Goal: Task Accomplishment & Management: Manage account settings

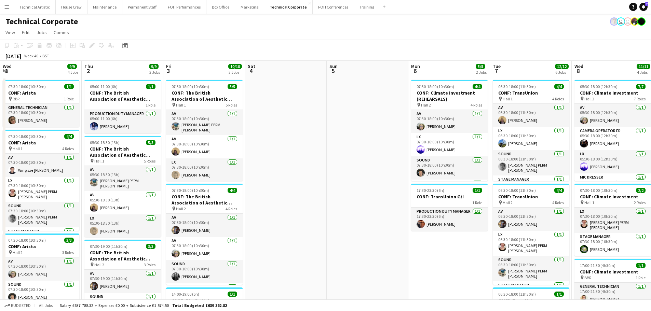
drag, startPoint x: 484, startPoint y: 152, endPoint x: 113, endPoint y: 145, distance: 371.3
click at [113, 145] on app-calendar-viewport "Mon 29 1/1 1 Job Tue 30 9/9 3 Jobs Wed 1 9/9 4 Jobs Thu 2 9/9 3 Jobs Fri 3 10/1…" at bounding box center [325, 284] width 651 height 446
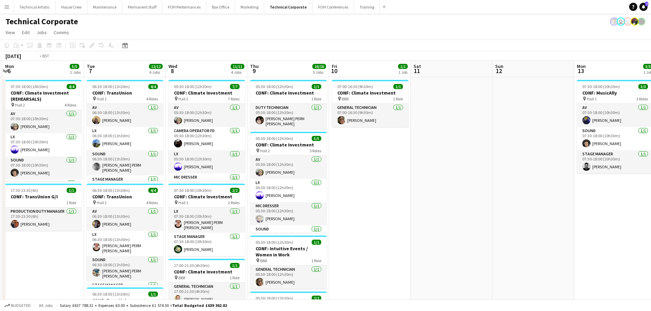
drag, startPoint x: 310, startPoint y: 140, endPoint x: 81, endPoint y: 129, distance: 228.9
click at [81, 129] on app-calendar-viewport "Wed 1 9/9 4 Jobs Thu 2 9/9 3 Jobs Fri 3 10/10 3 Jobs Sat 4 Sun 5 Mon 6 5/5 2 Jo…" at bounding box center [325, 284] width 651 height 446
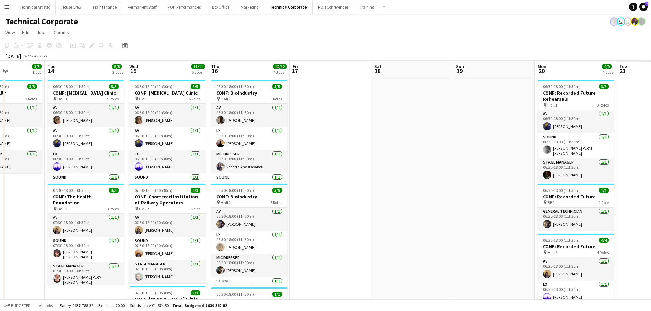
drag, startPoint x: 401, startPoint y: 168, endPoint x: 86, endPoint y: 137, distance: 316.0
click at [35, 122] on app-calendar-viewport "Fri 10 1/1 1 Job Sat 11 Sun 12 Mon 13 3/3 1 Job Tue 14 8/8 2 Jobs Wed 15 11/11 …" at bounding box center [325, 284] width 651 height 446
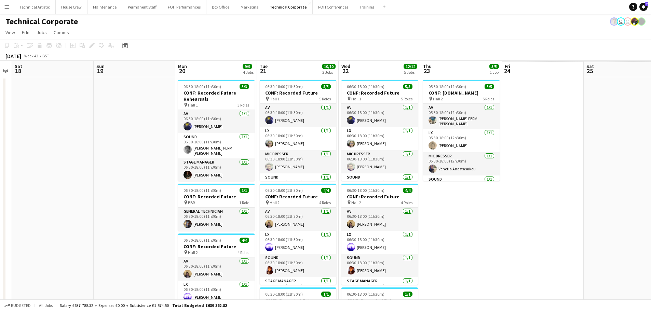
drag, startPoint x: 86, startPoint y: 137, endPoint x: 71, endPoint y: 137, distance: 15.7
click at [71, 137] on app-calendar-viewport "Tue 14 8/8 2 Jobs Wed 15 11/11 5 Jobs Thu 16 12/12 4 Jobs Fri 17 Sat 18 Sun 19 …" at bounding box center [325, 284] width 651 height 446
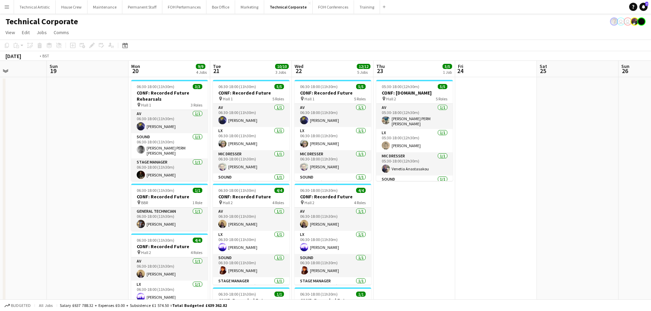
drag, startPoint x: 478, startPoint y: 151, endPoint x: 105, endPoint y: 115, distance: 375.0
click at [105, 115] on app-calendar-viewport "Thu 16 12/12 4 Jobs Fri 17 Sat 18 Sun 19 Mon 20 9/9 4 Jobs Tue 21 10/10 3 Jobs …" at bounding box center [325, 284] width 651 height 446
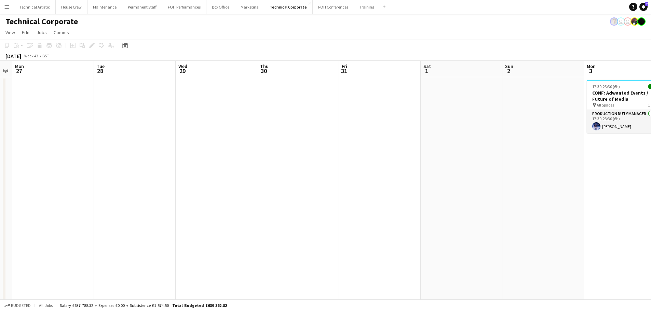
scroll to position [0, 0]
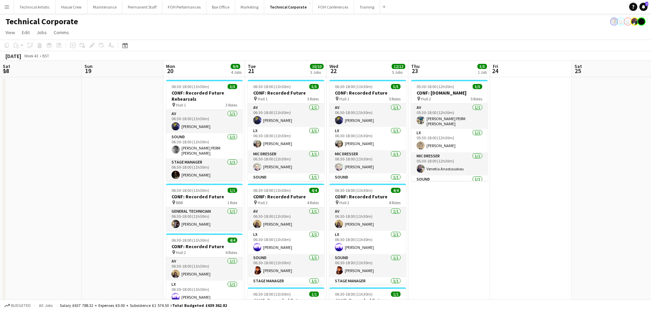
drag, startPoint x: 417, startPoint y: 138, endPoint x: 462, endPoint y: 101, distance: 58.0
click at [564, 100] on app-calendar-viewport "Sat 18 Sun 19 Mon 20 9/9 4 Jobs Tue 21 10/10 3 Jobs Wed 22 12/12 5 Jobs Thu 23 …" at bounding box center [325, 284] width 651 height 446
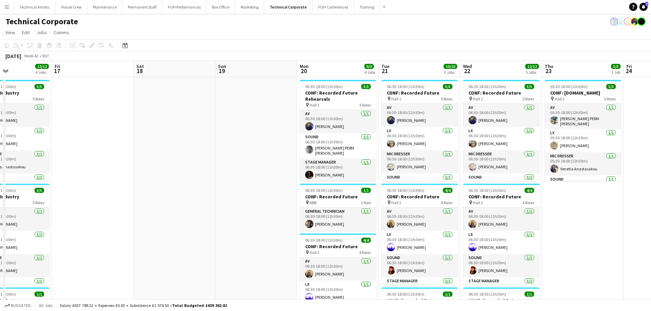
drag, startPoint x: 213, startPoint y: 111, endPoint x: 157, endPoint y: 133, distance: 59.5
click at [572, 111] on app-calendar-viewport "Tue 14 8/8 2 Jobs Wed 15 11/11 5 Jobs Thu 16 12/12 4 Jobs Fri 17 Sat 18 Sun 19 …" at bounding box center [325, 284] width 651 height 446
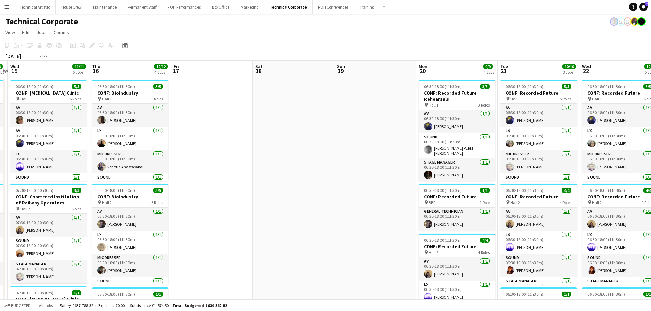
drag, startPoint x: 132, startPoint y: 137, endPoint x: 490, endPoint y: 126, distance: 358.4
click at [529, 120] on app-calendar-viewport "Tue 14 8/8 2 Jobs Wed 15 11/11 5 Jobs Thu 16 12/12 4 Jobs Fri 17 Sat 18 Sun 19 …" at bounding box center [325, 284] width 651 height 446
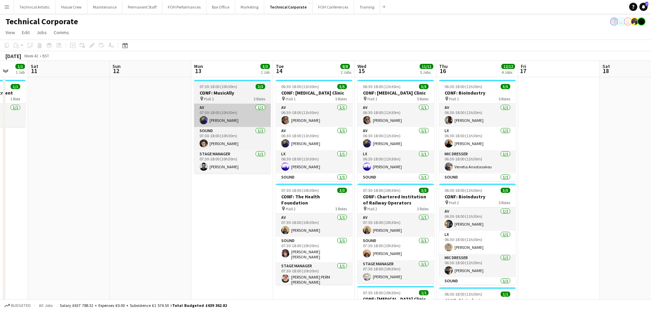
drag, startPoint x: 184, startPoint y: 151, endPoint x: 481, endPoint y: 119, distance: 299.1
click at [497, 116] on app-calendar-viewport "Thu 9 16/16 5 Jobs Fri 10 1/1 1 Job Sat 11 Sun 12 Mon 13 3/3 1 Job Tue 14 8/8 2…" at bounding box center [325, 284] width 651 height 446
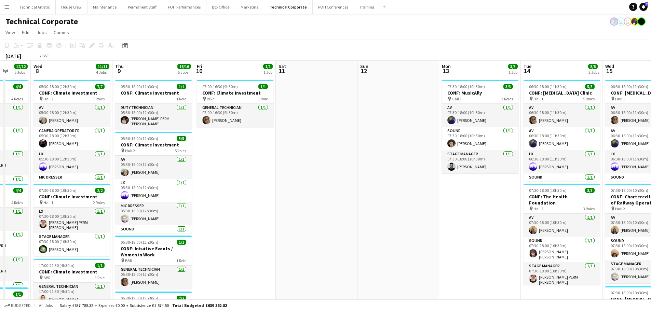
drag, startPoint x: 245, startPoint y: 142, endPoint x: 572, endPoint y: 131, distance: 327.0
click at [572, 131] on app-calendar-viewport "Sun 5 Mon 6 5/5 2 Jobs Tue 7 12/12 6 Jobs Wed 8 11/11 4 Jobs Thu 9 16/16 5 Jobs…" at bounding box center [325, 284] width 651 height 446
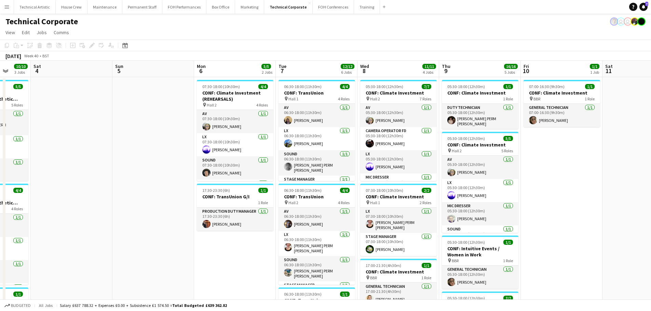
scroll to position [0, 238]
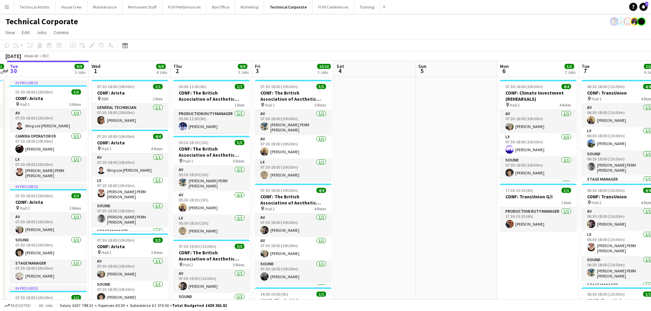
drag, startPoint x: 368, startPoint y: 125, endPoint x: 566, endPoint y: 116, distance: 198.1
click at [566, 116] on app-calendar-viewport "Sat 27 Sun 28 Mon 29 1/1 1 Job Tue 30 9/9 3 Jobs Wed 1 9/9 4 Jobs Thu 2 9/9 3 J…" at bounding box center [325, 284] width 651 height 446
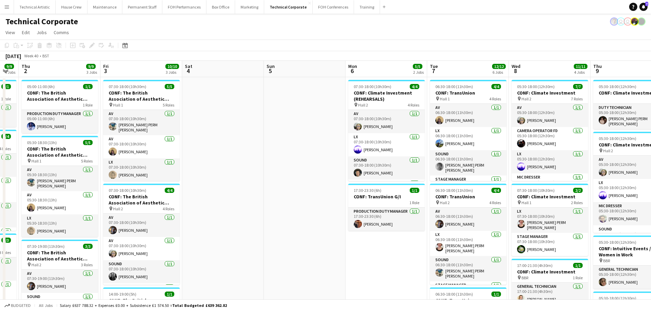
drag, startPoint x: 523, startPoint y: 162, endPoint x: 153, endPoint y: 105, distance: 374.3
click at [111, 109] on app-calendar-viewport "Sat 27 Sun 28 Mon 29 1/1 1 Job Tue 30 9/9 3 Jobs Wed 1 9/9 4 Jobs Thu 2 9/9 3 J…" at bounding box center [325, 284] width 651 height 446
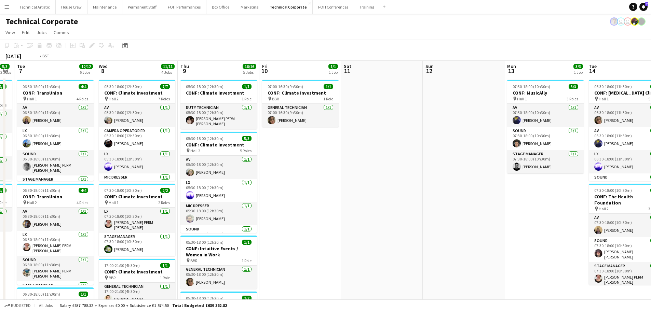
drag, startPoint x: 446, startPoint y: 115, endPoint x: 129, endPoint y: 109, distance: 317.6
click at [64, 103] on app-calendar-viewport "Thu 2 9/9 3 Jobs Fri 3 10/10 3 Jobs Sat 4 Sun 5 Mon 6 5/5 2 Jobs Tue 7 12/12 6 …" at bounding box center [325, 284] width 651 height 446
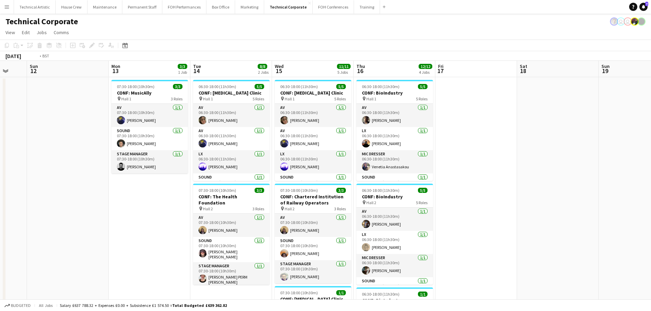
drag, startPoint x: 401, startPoint y: 161, endPoint x: 43, endPoint y: 119, distance: 361.1
click at [40, 119] on app-calendar-viewport "Thu 9 16/16 5 Jobs Fri 10 1/1 1 Job Sat 11 Sun 12 Mon 13 3/3 1 Job Tue 14 8/8 2…" at bounding box center [325, 284] width 651 height 446
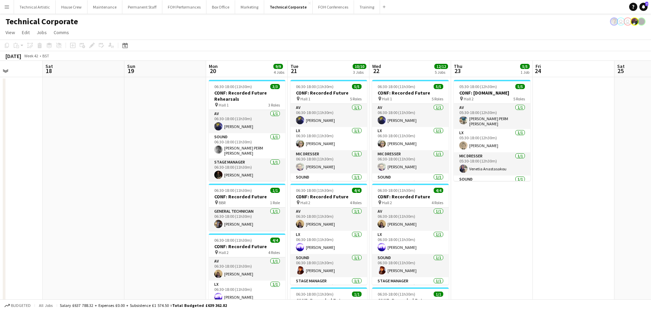
scroll to position [0, 259]
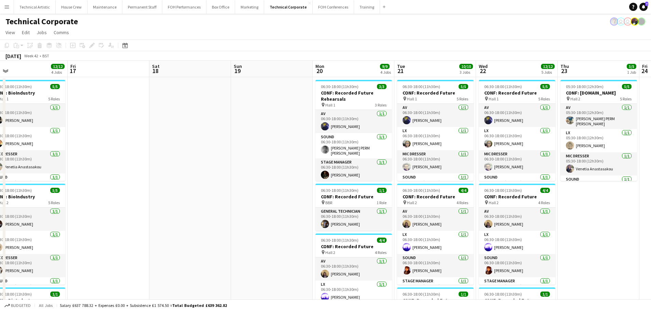
drag, startPoint x: 454, startPoint y: 170, endPoint x: 259, endPoint y: 155, distance: 195.1
click at [259, 155] on app-calendar-viewport "Mon 13 3/3 1 Job Tue 14 8/8 2 Jobs Wed 15 11/11 5 Jobs Thu 16 12/12 4 Jobs Fri …" at bounding box center [325, 284] width 651 height 446
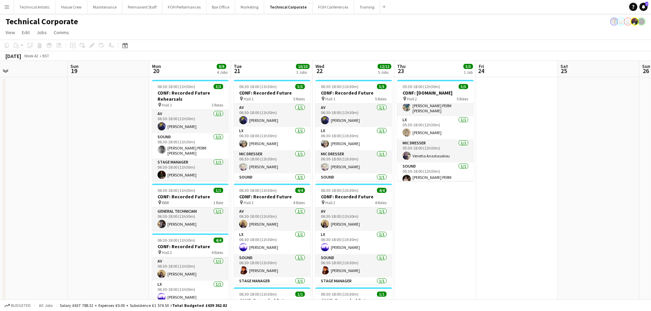
scroll to position [0, 0]
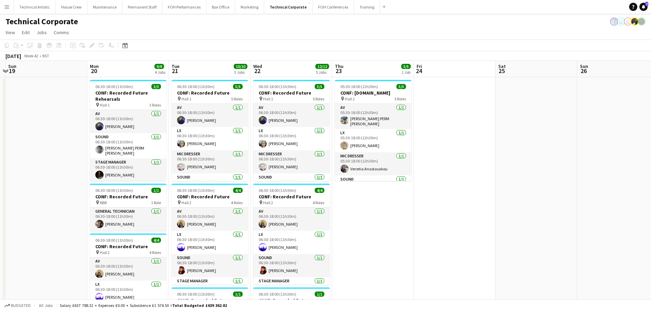
drag, startPoint x: 437, startPoint y: 175, endPoint x: 408, endPoint y: 175, distance: 28.4
click at [411, 175] on app-calendar-viewport "Wed 15 11/11 5 Jobs Thu 16 12/12 4 Jobs Fri 17 Sat 18 Sun 19 Mon 20 9/9 4 Jobs …" at bounding box center [325, 284] width 651 height 446
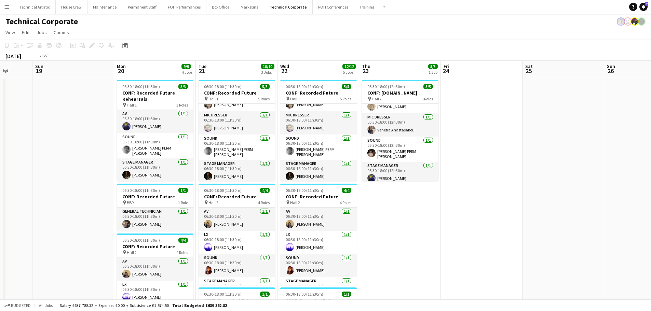
drag, startPoint x: 349, startPoint y: 147, endPoint x: 75, endPoint y: 115, distance: 275.3
click at [60, 116] on app-calendar-viewport "Wed 15 11/11 5 Jobs Thu 16 12/12 4 Jobs Fri 17 Sat 18 Sun 19 Mon 20 9/9 4 Jobs …" at bounding box center [325, 284] width 651 height 446
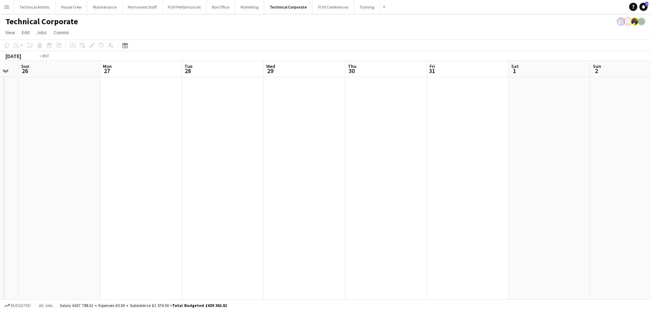
drag, startPoint x: 492, startPoint y: 118, endPoint x: 46, endPoint y: 92, distance: 446.5
click at [0, 94] on app-calendar-viewport "Thu 23 5/5 1 Job Fri 24 Sat 25 Sun 26 Mon 27 Tue 28 Wed 29 Thu 30 Fri 31 Sat 1 …" at bounding box center [325, 284] width 651 height 446
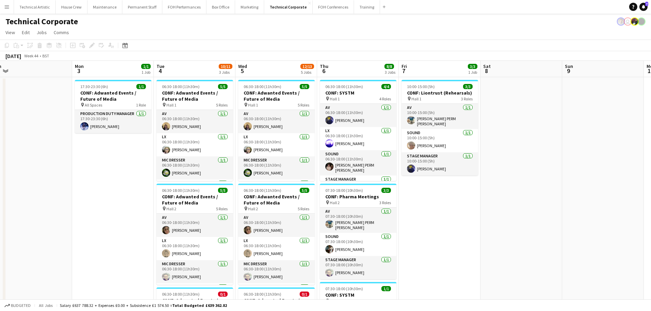
drag, startPoint x: 502, startPoint y: 142, endPoint x: 312, endPoint y: 112, distance: 192.8
click at [43, 100] on app-calendar-viewport "Wed 29 Thu 30 Fri 31 Sat 1 Sun 2 Mon 3 1/1 1 Job Tue 4 10/11 3 Jobs Wed 5 12/13…" at bounding box center [325, 284] width 651 height 446
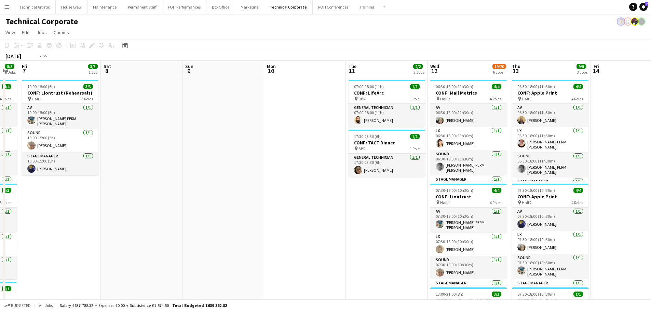
drag, startPoint x: 341, startPoint y: 122, endPoint x: 134, endPoint y: 89, distance: 210.2
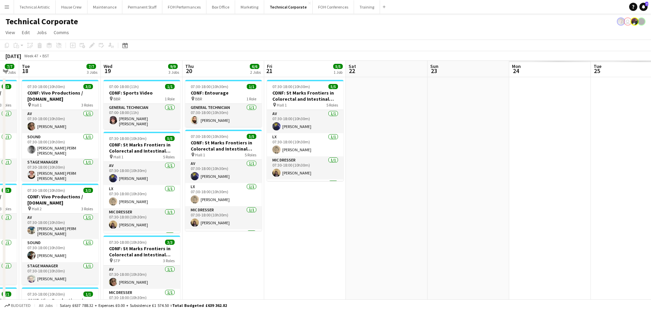
drag, startPoint x: 496, startPoint y: 118, endPoint x: 68, endPoint y: 85, distance: 429.2
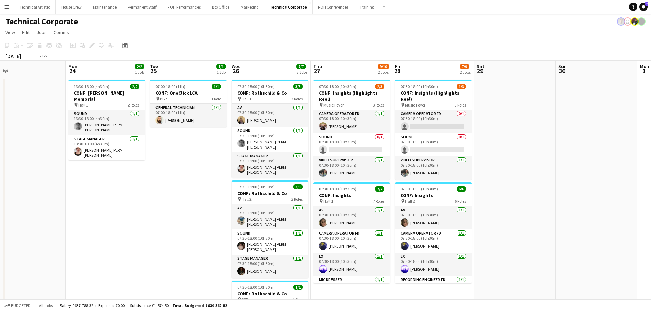
drag, startPoint x: 419, startPoint y: 106, endPoint x: 409, endPoint y: 121, distance: 18.0
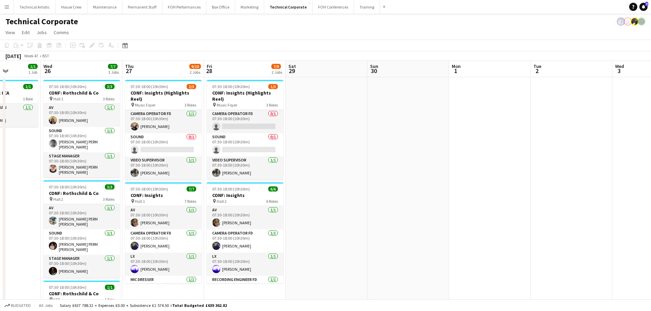
drag, startPoint x: 230, startPoint y: 122, endPoint x: 89, endPoint y: 103, distance: 143.1
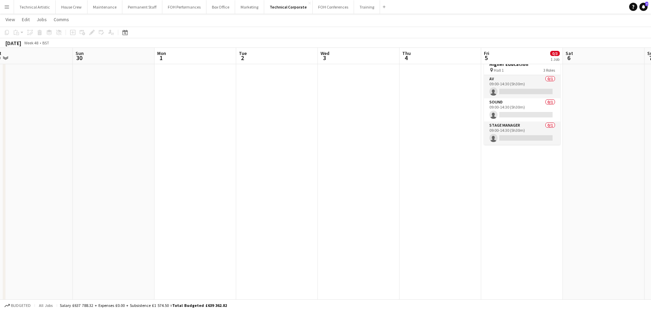
scroll to position [0, 190]
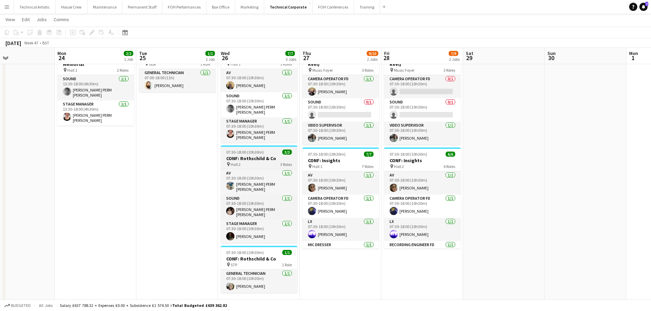
drag, startPoint x: 177, startPoint y: 105, endPoint x: 279, endPoint y: 155, distance: 113.0
click at [651, 131] on html "Menu Boards Boards Boards All jobs Status Workforce Workforce My Workforce Recr…" at bounding box center [325, 301] width 651 height 671
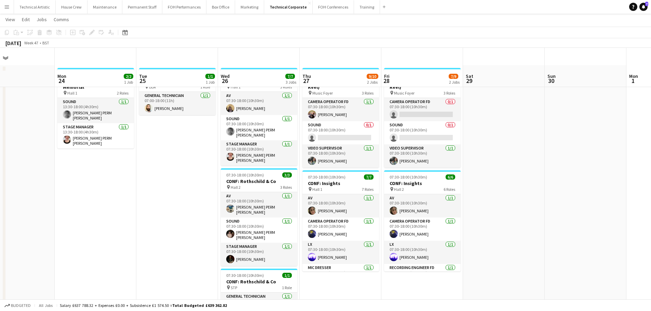
scroll to position [0, 0]
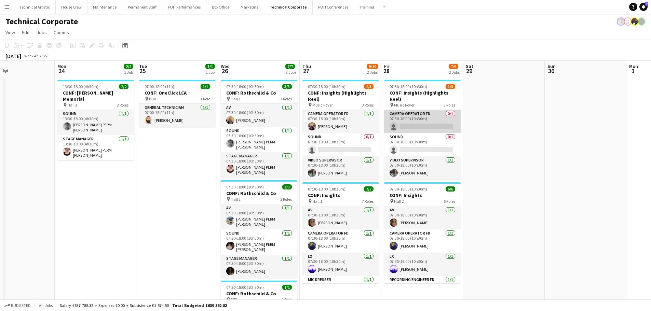
click at [439, 123] on app-card-role "Camera Operator FD 0/1 07:30-18:00 (10h30m) single-neutral-actions" at bounding box center [422, 121] width 77 height 23
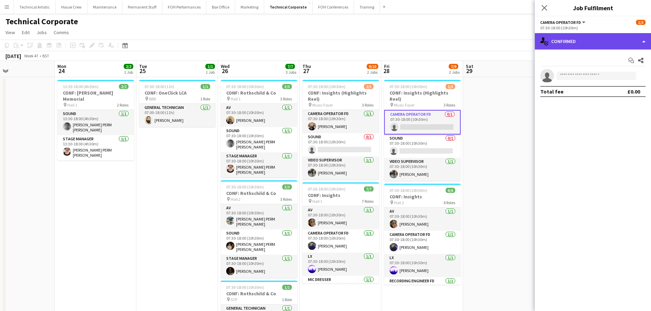
click at [571, 46] on div "single-neutral-actions-check-2 Confirmed" at bounding box center [593, 41] width 116 height 16
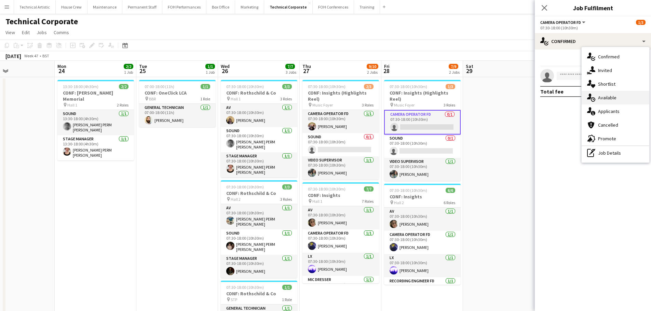
click at [591, 101] on icon "single-neutral-actions-upload" at bounding box center [591, 98] width 8 height 8
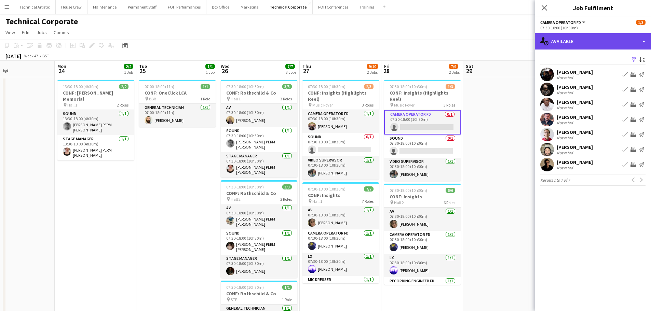
click at [577, 41] on div "single-neutral-actions-upload Available" at bounding box center [593, 41] width 116 height 16
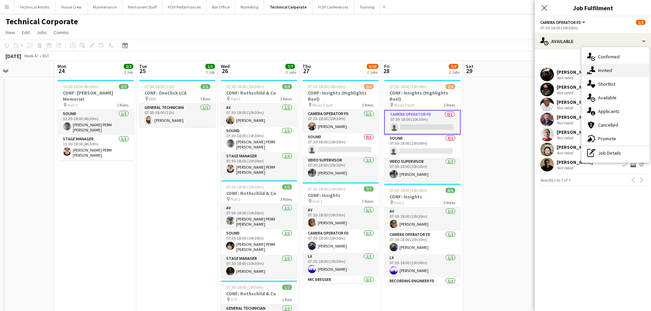
click at [593, 66] on div "single-neutral-actions-share-1 Invited" at bounding box center [616, 71] width 68 height 14
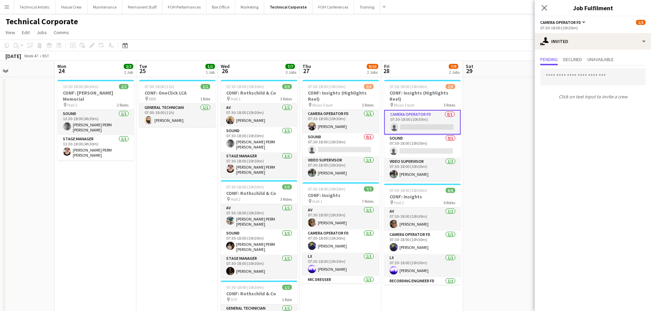
click at [286, 33] on app-page-menu "View Day view expanded Day view collapsed Month view Date picker Jump to [DATE]…" at bounding box center [325, 33] width 651 height 13
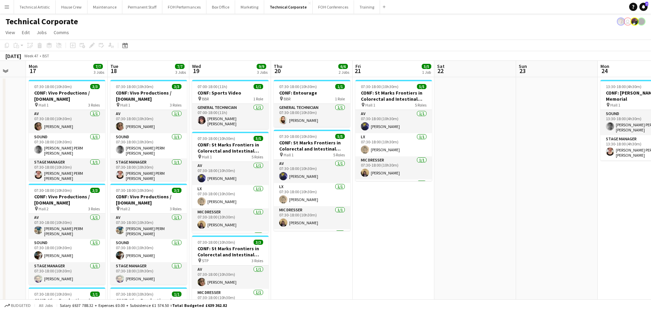
drag, startPoint x: 224, startPoint y: 158, endPoint x: 626, endPoint y: 145, distance: 402.5
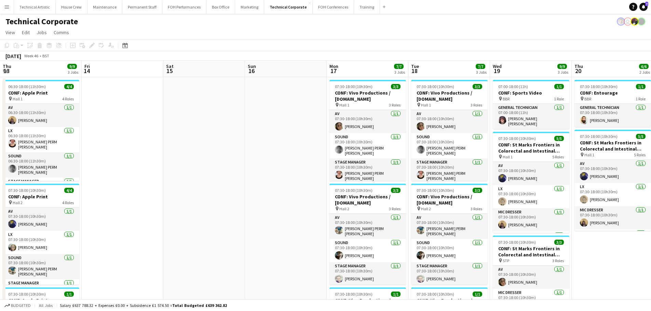
drag, startPoint x: 390, startPoint y: 174, endPoint x: 656, endPoint y: 148, distance: 267.6
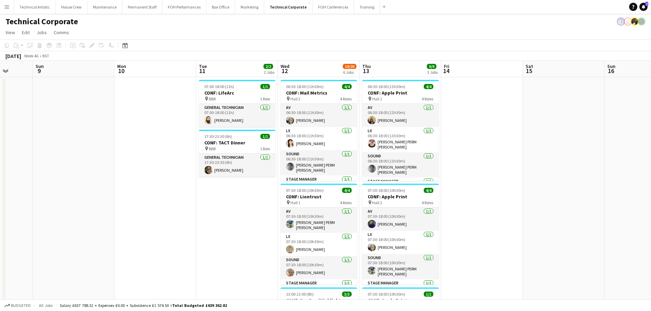
drag, startPoint x: 541, startPoint y: 155, endPoint x: 656, endPoint y: 151, distance: 114.9
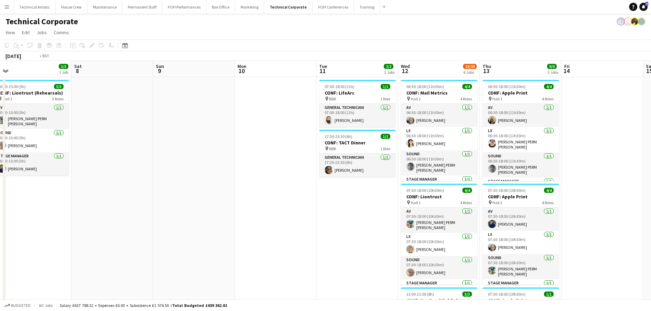
scroll to position [0, 158]
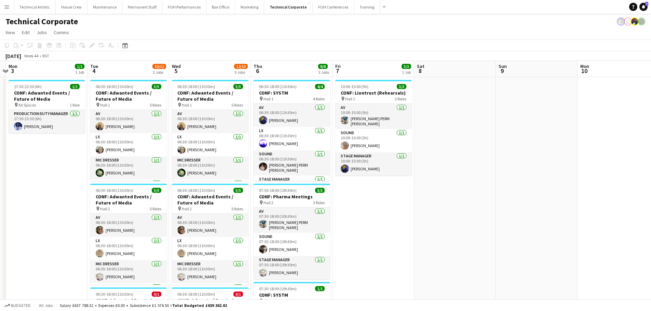
drag, startPoint x: 179, startPoint y: 194, endPoint x: 652, endPoint y: 192, distance: 472.4
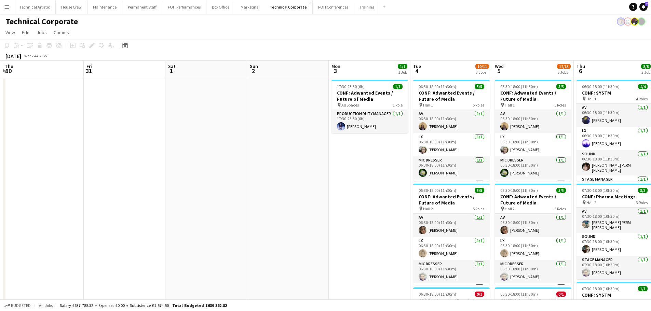
drag, startPoint x: 250, startPoint y: 185, endPoint x: 573, endPoint y: 179, distance: 323.1
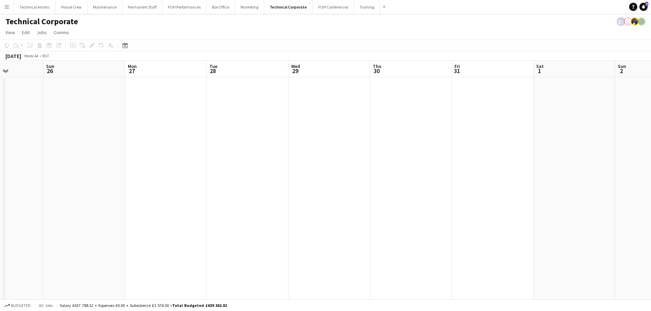
drag, startPoint x: 247, startPoint y: 170, endPoint x: 656, endPoint y: 169, distance: 408.8
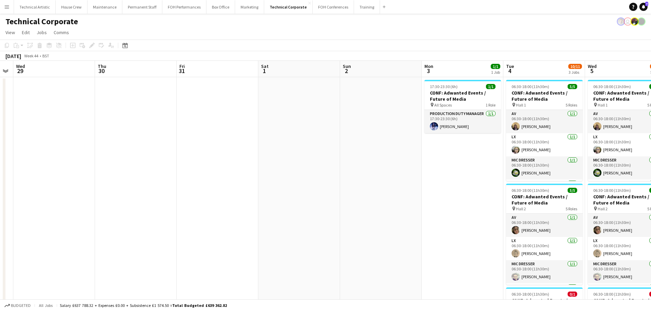
drag, startPoint x: 405, startPoint y: 188, endPoint x: 0, endPoint y: 117, distance: 410.9
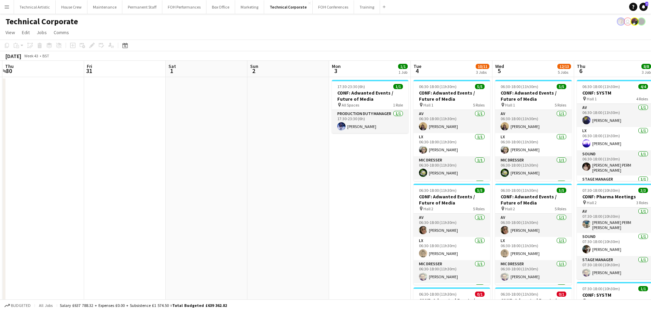
drag, startPoint x: 435, startPoint y: 163, endPoint x: 154, endPoint y: 150, distance: 281.3
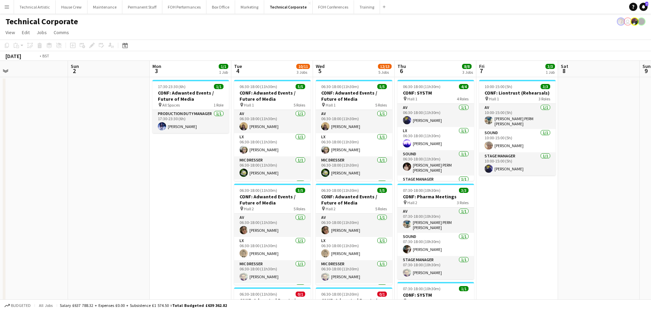
drag, startPoint x: 478, startPoint y: 185, endPoint x: 170, endPoint y: 162, distance: 309.5
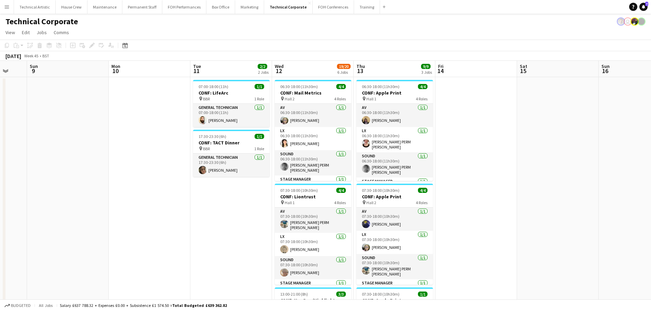
drag, startPoint x: 488, startPoint y: 160, endPoint x: 284, endPoint y: 157, distance: 204.1
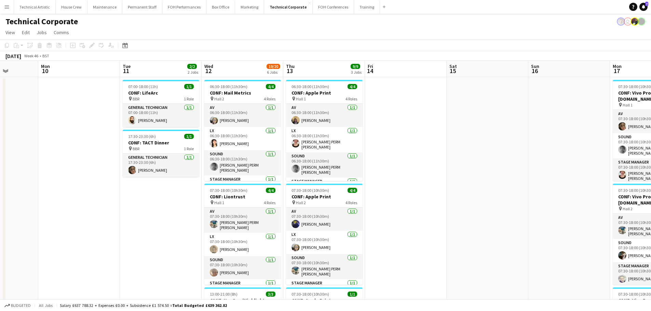
drag, startPoint x: 441, startPoint y: 168, endPoint x: 133, endPoint y: 158, distance: 308.5
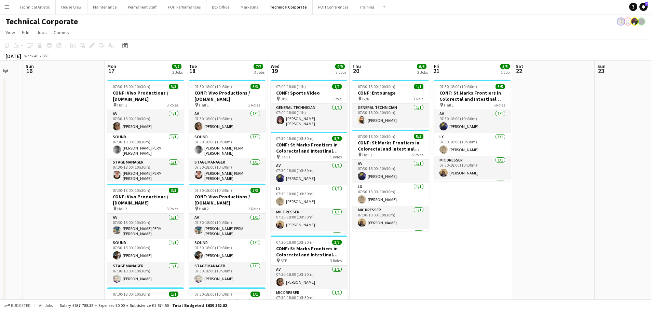
drag, startPoint x: 219, startPoint y: 167, endPoint x: 177, endPoint y: 152, distance: 44.3
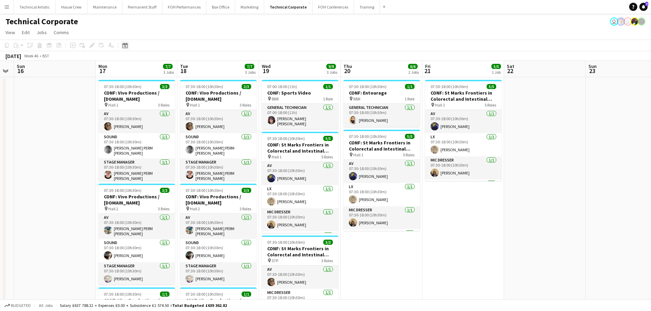
drag, startPoint x: 129, startPoint y: 41, endPoint x: 128, endPoint y: 45, distance: 4.2
click at [129, 43] on div "Date picker [DATE] [DATE] [DATE] M [DATE] T [DATE] W [DATE] T [DATE] F [DATE] S…" at bounding box center [122, 45] width 15 height 8
click at [128, 45] on div "Date picker" at bounding box center [125, 45] width 8 height 8
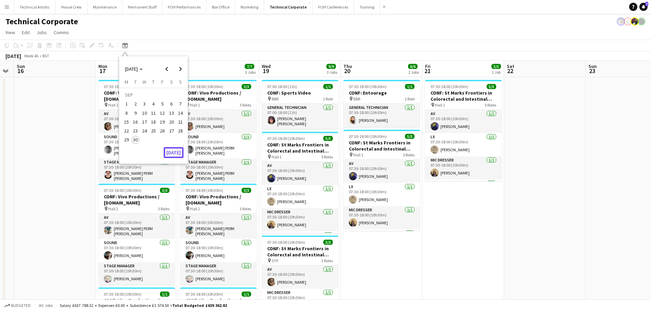
click at [174, 157] on button "[DATE]" at bounding box center [174, 152] width 20 height 11
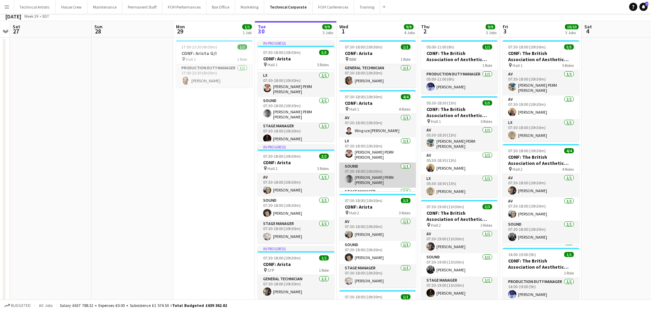
scroll to position [0, 0]
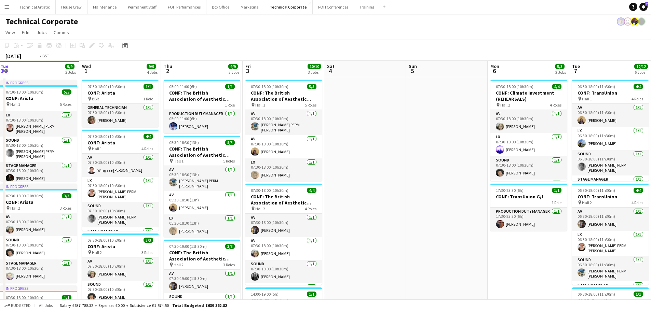
drag, startPoint x: 21, startPoint y: 101, endPoint x: 11, endPoint y: 97, distance: 10.5
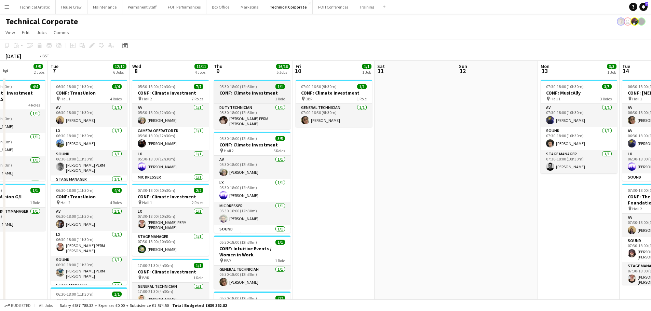
drag, startPoint x: 456, startPoint y: 120, endPoint x: 42, endPoint y: 94, distance: 415.1
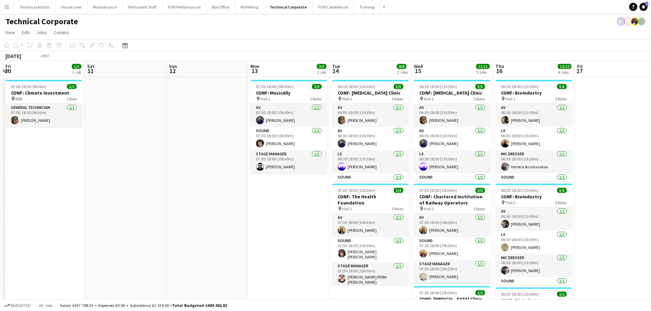
drag, startPoint x: 353, startPoint y: 138, endPoint x: 79, endPoint y: 118, distance: 274.5
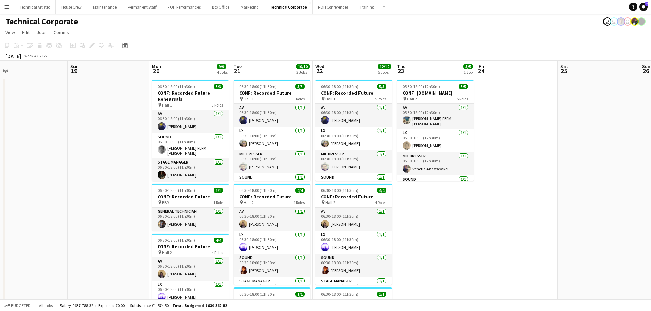
drag, startPoint x: 454, startPoint y: 135, endPoint x: 37, endPoint y: 130, distance: 417.1
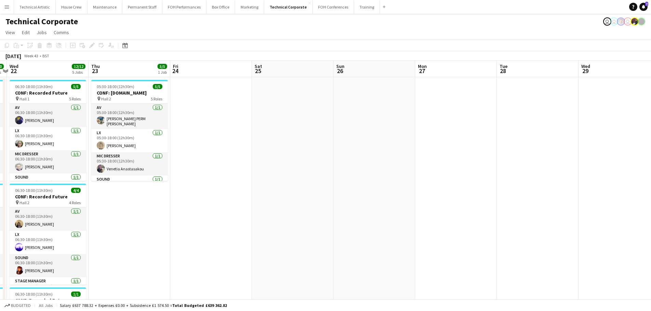
drag, startPoint x: 301, startPoint y: 133, endPoint x: 28, endPoint y: 125, distance: 273.6
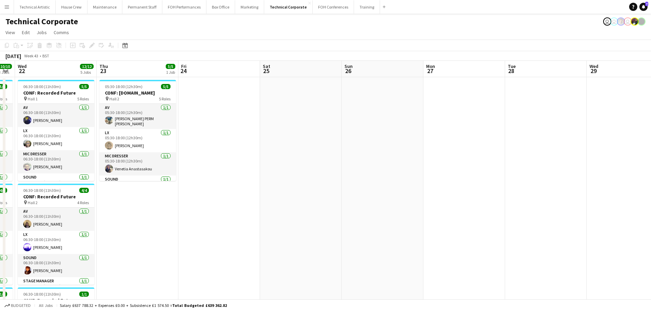
drag, startPoint x: 406, startPoint y: 125, endPoint x: 66, endPoint y: 113, distance: 341.0
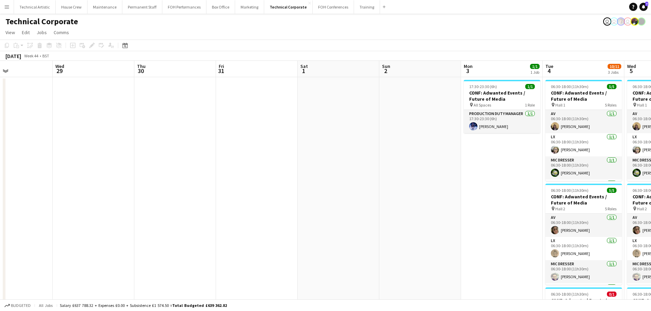
drag, startPoint x: 303, startPoint y: 151, endPoint x: 0, endPoint y: 120, distance: 304.1
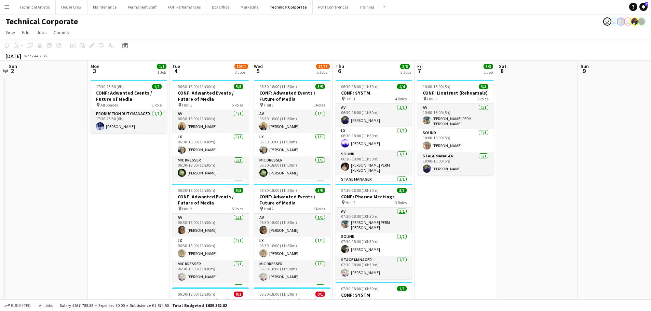
drag, startPoint x: 368, startPoint y: 156, endPoint x: 234, endPoint y: 156, distance: 134.0
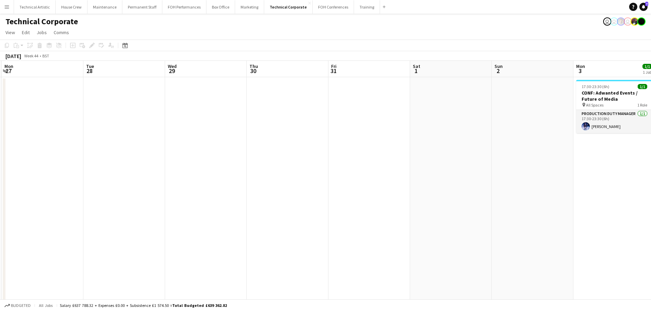
drag, startPoint x: 252, startPoint y: 143, endPoint x: 545, endPoint y: 143, distance: 293.6
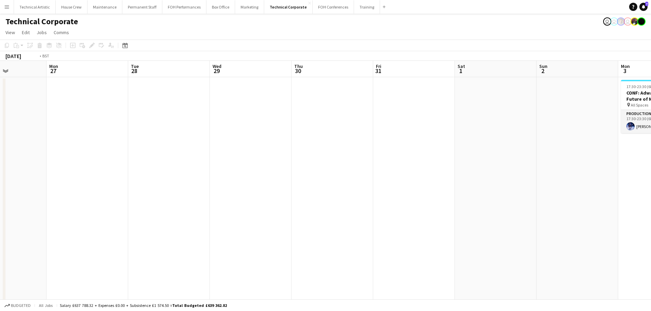
drag, startPoint x: 209, startPoint y: 139, endPoint x: 9, endPoint y: 103, distance: 203.5
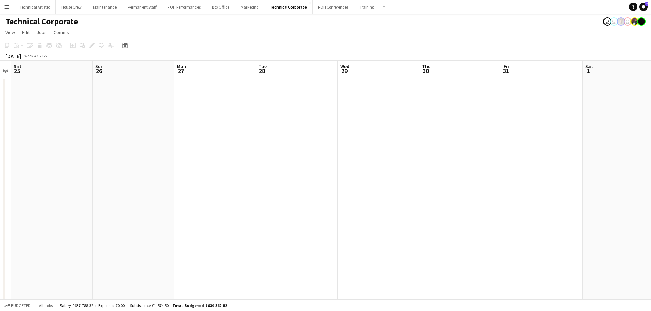
drag, startPoint x: 9, startPoint y: 103, endPoint x: 546, endPoint y: 140, distance: 538.3
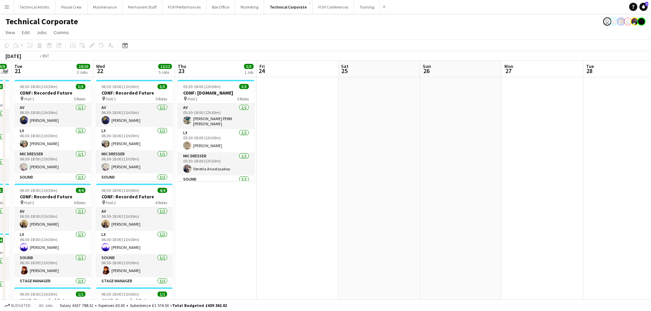
scroll to position [0, 163]
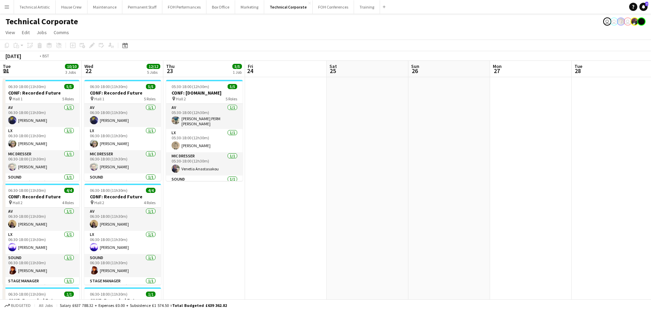
drag, startPoint x: 291, startPoint y: 140, endPoint x: 656, endPoint y: 141, distance: 365.4
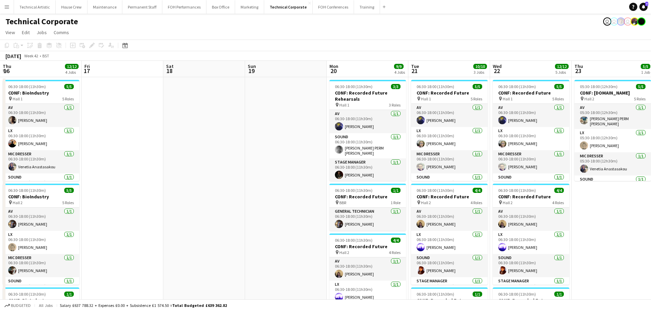
scroll to position [0, 0]
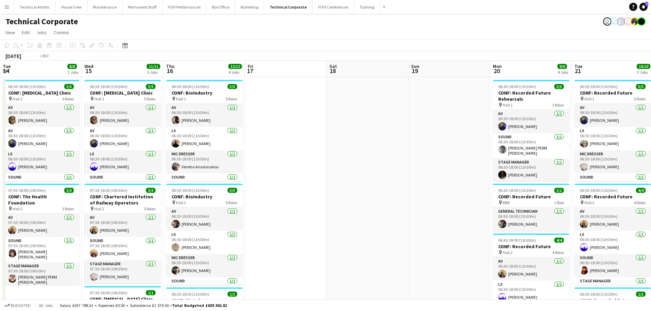
drag, startPoint x: 144, startPoint y: 142, endPoint x: 653, endPoint y: 140, distance: 508.3
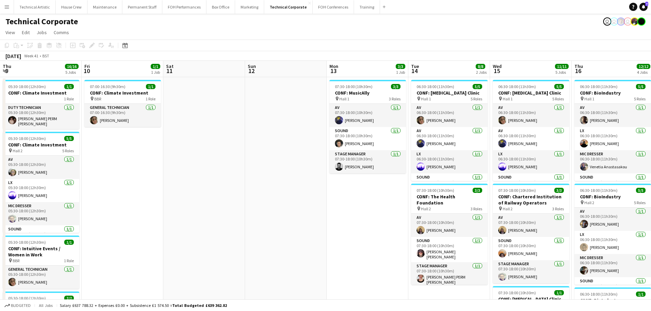
drag, startPoint x: 272, startPoint y: 142, endPoint x: 656, endPoint y: 136, distance: 383.9
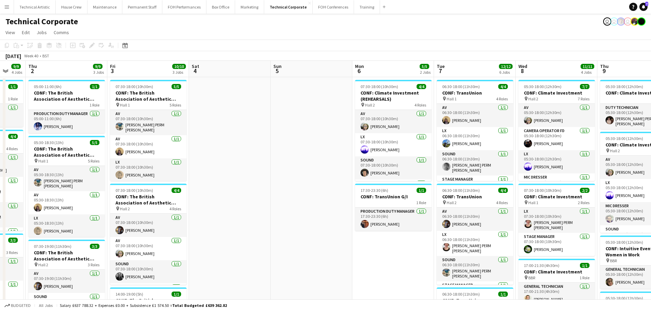
drag, startPoint x: 247, startPoint y: 135, endPoint x: 656, endPoint y: 143, distance: 408.6
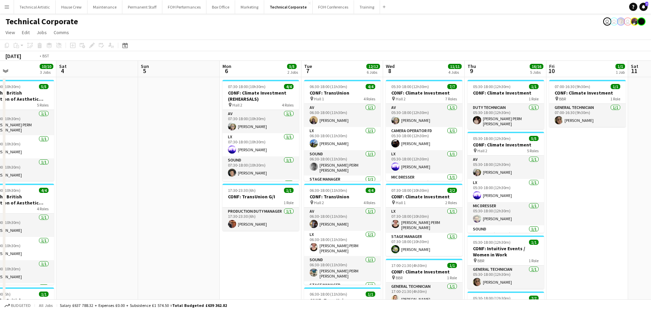
drag, startPoint x: 210, startPoint y: 148, endPoint x: 656, endPoint y: 149, distance: 446.1
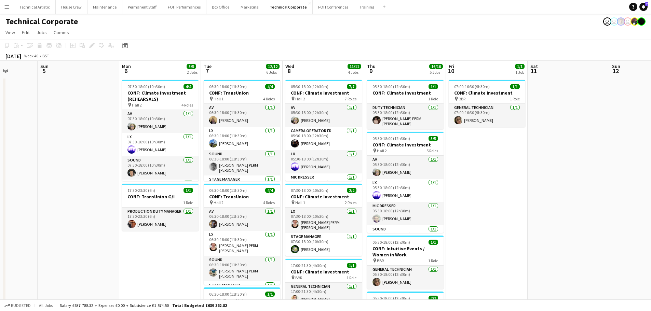
scroll to position [0, 250]
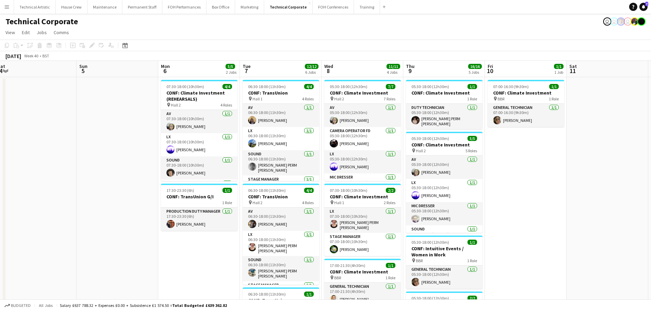
drag, startPoint x: 533, startPoint y: 168, endPoint x: 63, endPoint y: 115, distance: 473.0
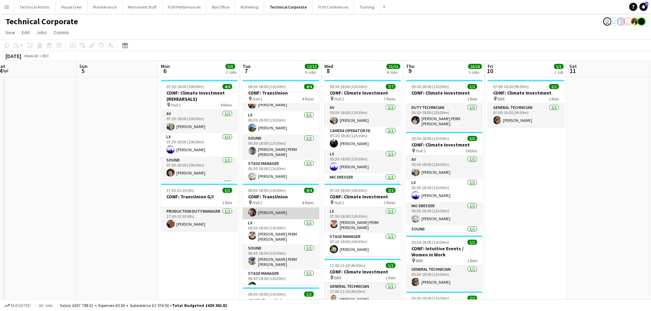
scroll to position [16, 0]
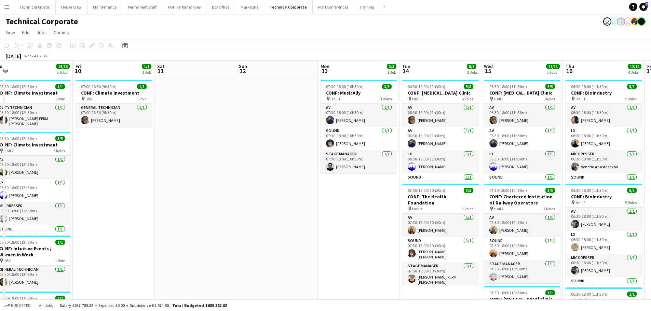
drag, startPoint x: 438, startPoint y: 172, endPoint x: 69, endPoint y: 135, distance: 370.3
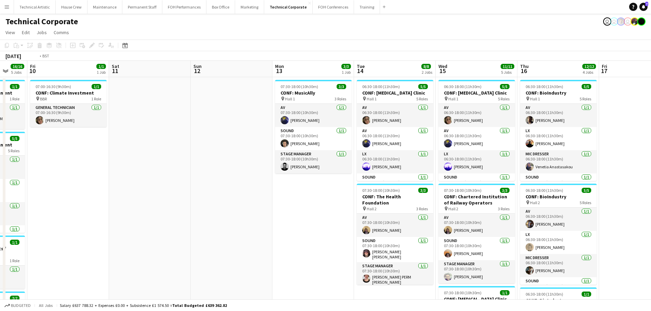
scroll to position [0, 232]
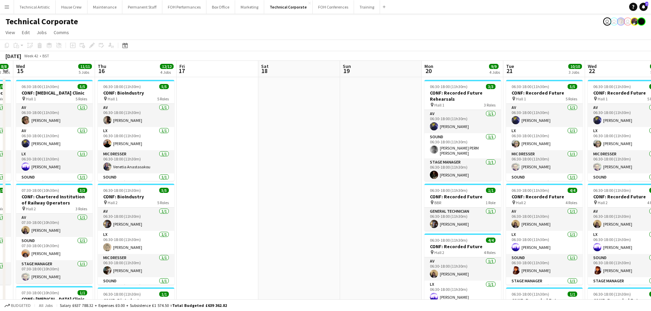
drag, startPoint x: 364, startPoint y: 164, endPoint x: 60, endPoint y: 141, distance: 304.7
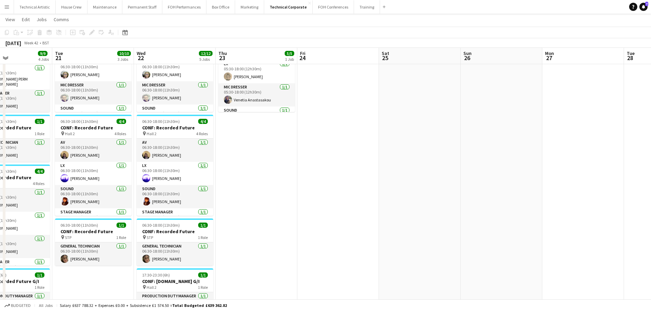
scroll to position [0, 202]
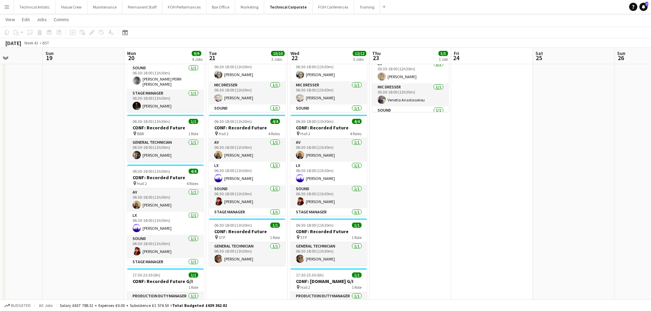
drag, startPoint x: 361, startPoint y: 146, endPoint x: 63, endPoint y: 130, distance: 297.8
click at [63, 130] on app-calendar-viewport "Thu 16 12/12 4 Jobs Fri 17 Sat 18 Sun 19 Mon 20 9/9 4 Jobs Tue 21 10/10 3 Jobs …" at bounding box center [325, 274] width 651 height 633
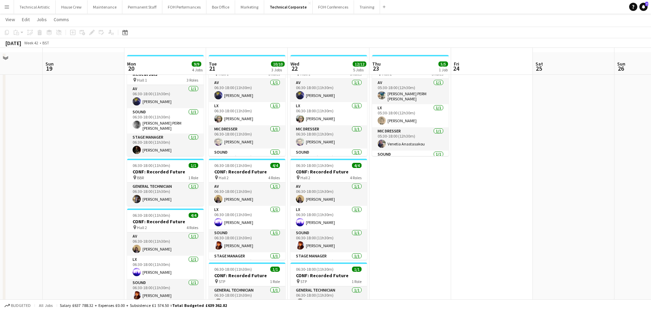
scroll to position [0, 0]
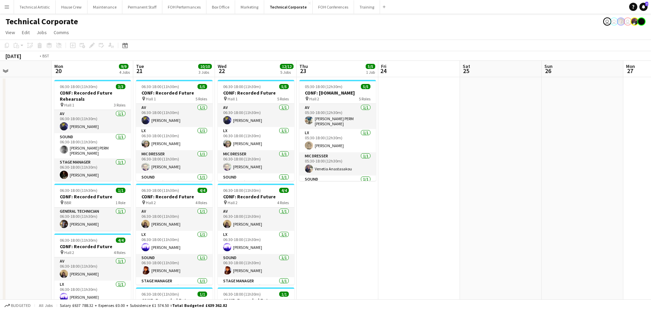
drag, startPoint x: 427, startPoint y: 169, endPoint x: 36, endPoint y: 170, distance: 390.4
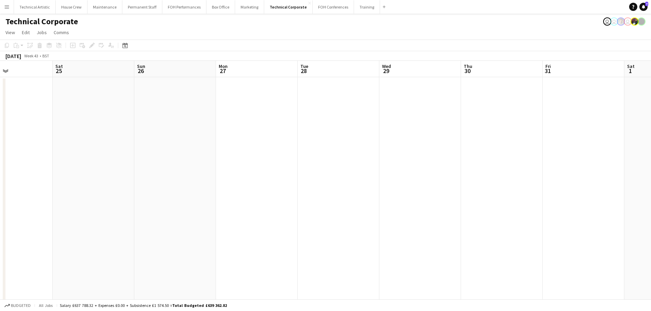
drag, startPoint x: 495, startPoint y: 143, endPoint x: 244, endPoint y: 146, distance: 251.3
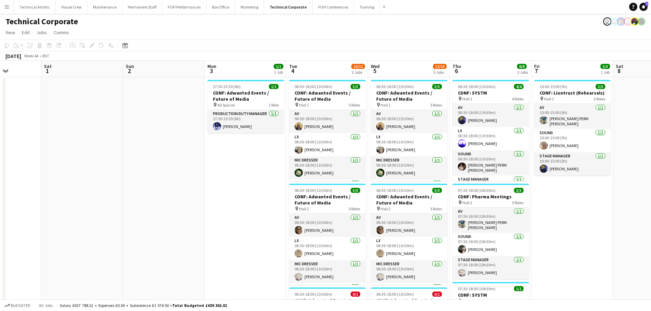
drag, startPoint x: 515, startPoint y: 173, endPoint x: 28, endPoint y: 109, distance: 490.8
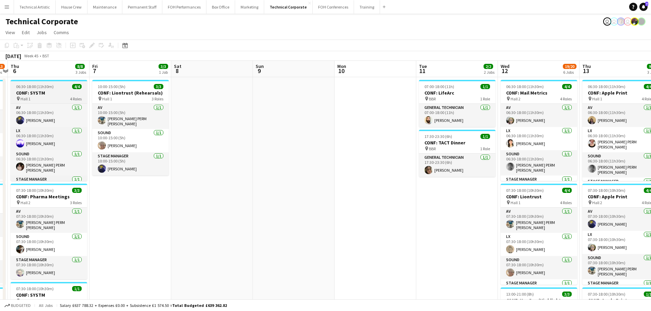
drag, startPoint x: 142, startPoint y: 120, endPoint x: 42, endPoint y: 100, distance: 101.8
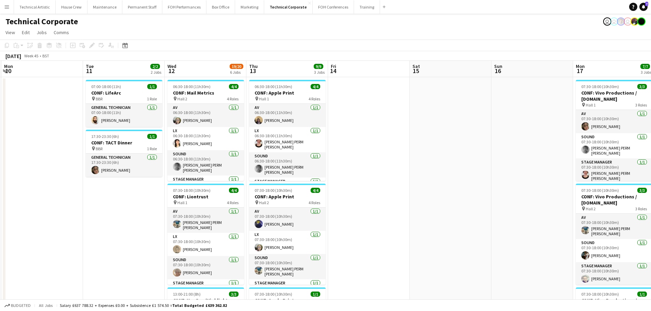
drag, startPoint x: 122, startPoint y: 149, endPoint x: 110, endPoint y: 147, distance: 12.5
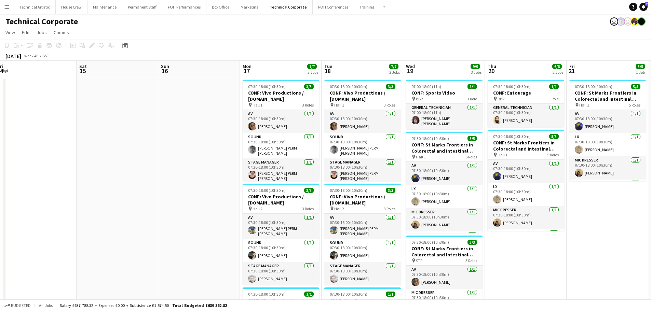
scroll to position [0, 177]
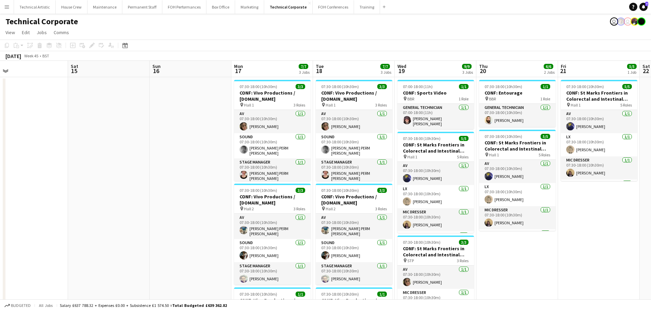
drag, startPoint x: 384, startPoint y: 164, endPoint x: 43, endPoint y: 122, distance: 343.8
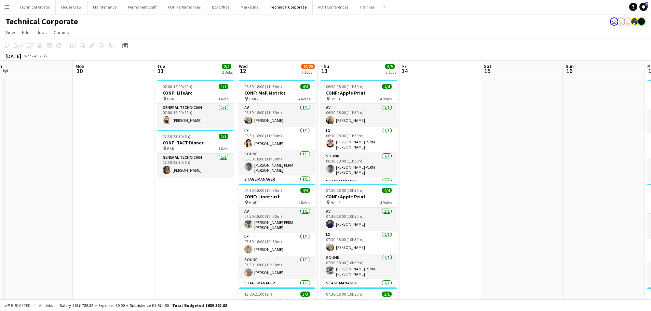
drag, startPoint x: 92, startPoint y: 129, endPoint x: 433, endPoint y: 160, distance: 342.2
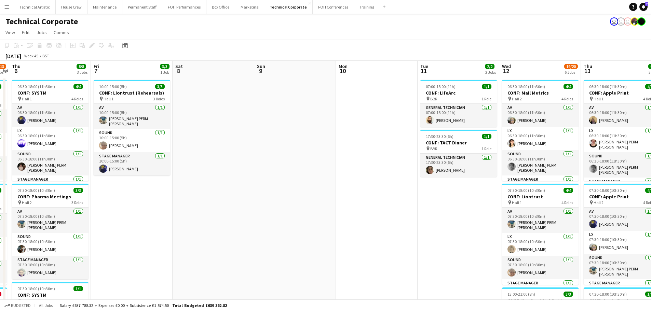
drag, startPoint x: 206, startPoint y: 162, endPoint x: 295, endPoint y: 164, distance: 89.2
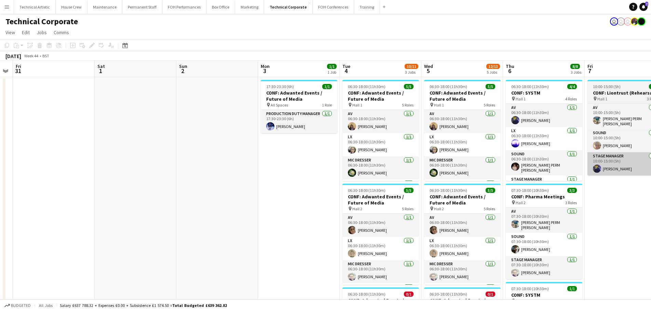
drag, startPoint x: 341, startPoint y: 166, endPoint x: 602, endPoint y: 169, distance: 261.5
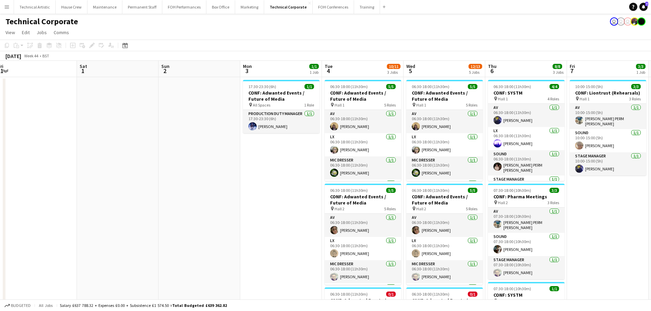
drag, startPoint x: 405, startPoint y: 194, endPoint x: 656, endPoint y: 186, distance: 251.0
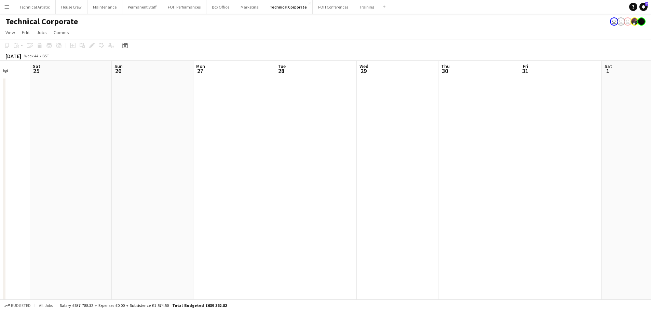
drag, startPoint x: 181, startPoint y: 187, endPoint x: 404, endPoint y: 195, distance: 223.7
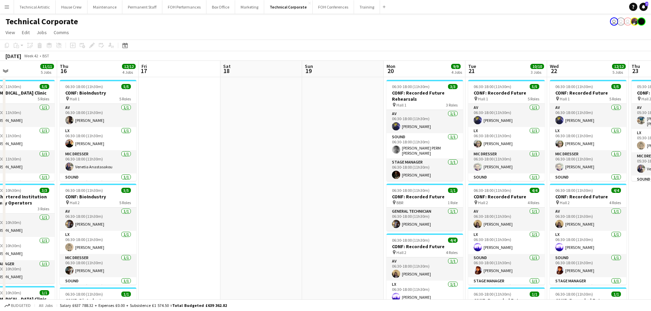
drag, startPoint x: 260, startPoint y: 193, endPoint x: 214, endPoint y: 192, distance: 45.8
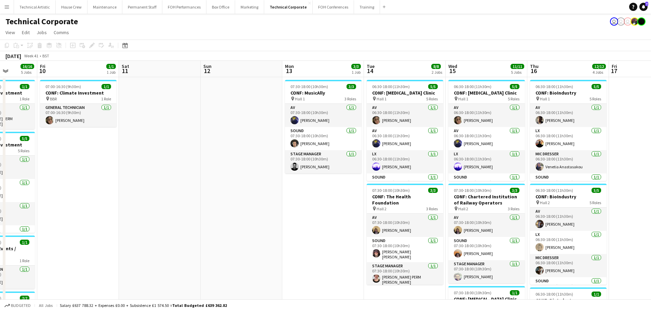
drag, startPoint x: 485, startPoint y: 189, endPoint x: 634, endPoint y: 189, distance: 149.4
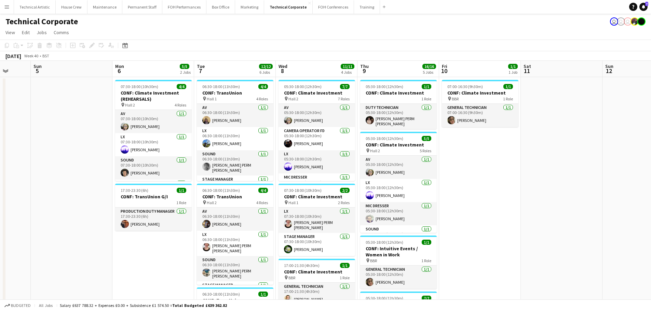
drag, startPoint x: 325, startPoint y: 189, endPoint x: 619, endPoint y: 191, distance: 293.6
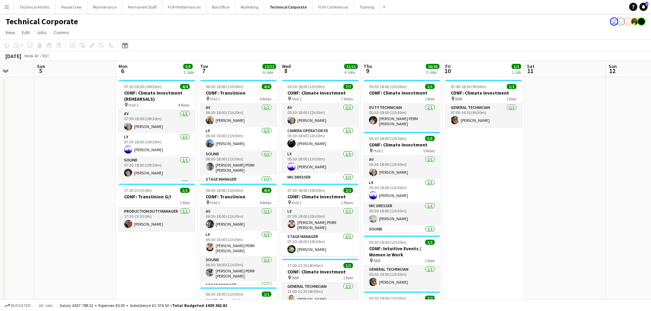
click at [123, 44] on icon at bounding box center [124, 45] width 5 height 5
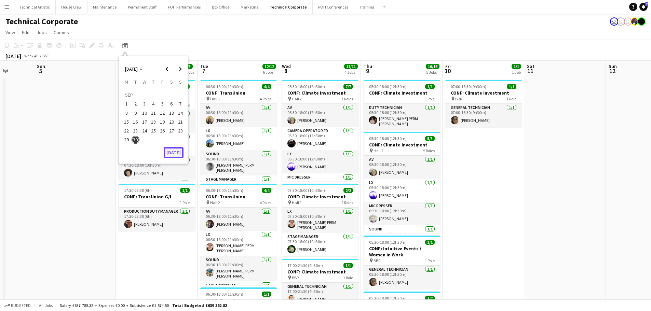
click at [179, 151] on button "[DATE]" at bounding box center [174, 152] width 20 height 11
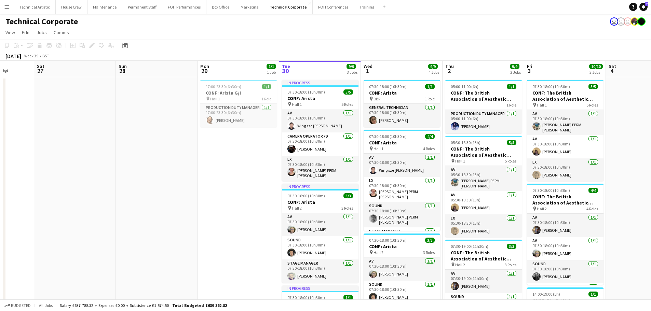
scroll to position [0, 235]
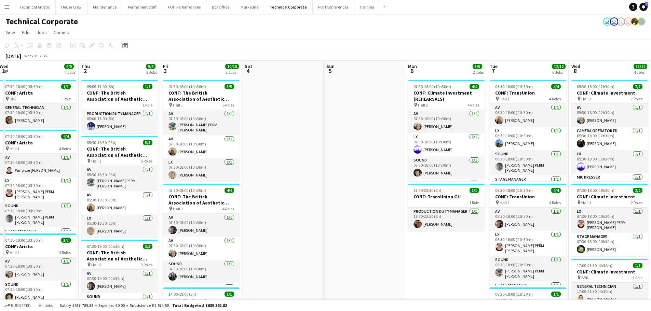
drag, startPoint x: 586, startPoint y: 204, endPoint x: 246, endPoint y: 154, distance: 343.4
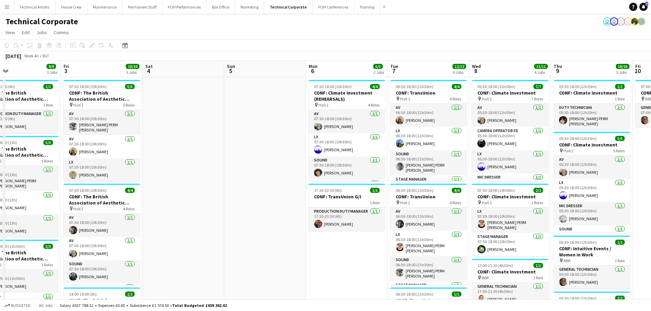
scroll to position [0, 190]
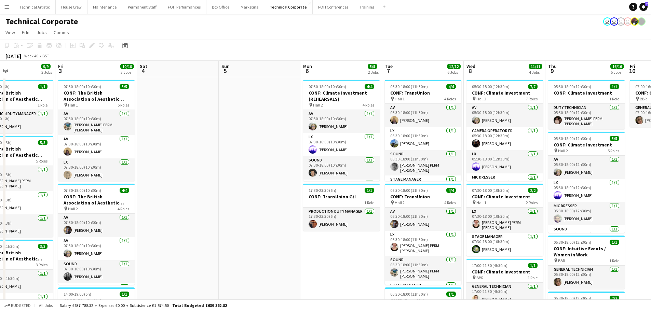
drag, startPoint x: 343, startPoint y: 166, endPoint x: 238, endPoint y: 168, distance: 105.0
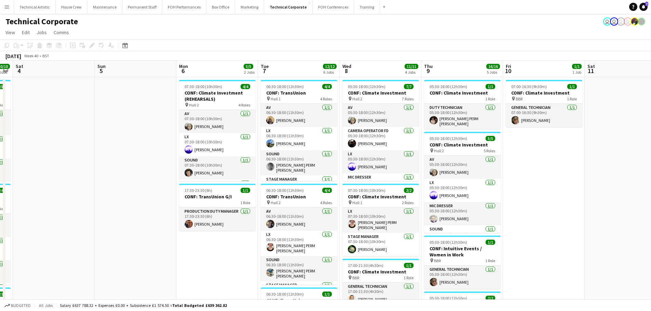
scroll to position [0, 200]
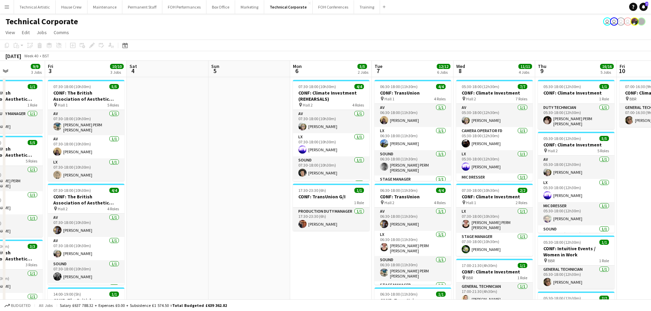
drag, startPoint x: 231, startPoint y: 240, endPoint x: 134, endPoint y: 241, distance: 97.8
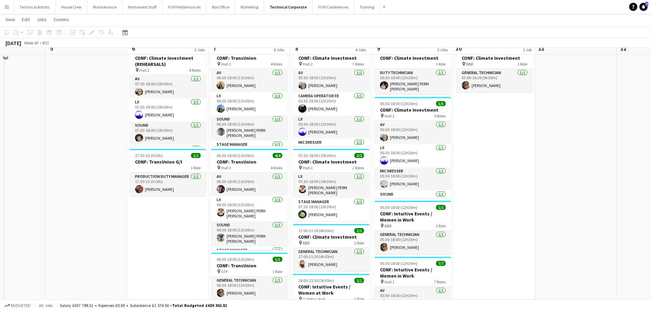
scroll to position [0, 0]
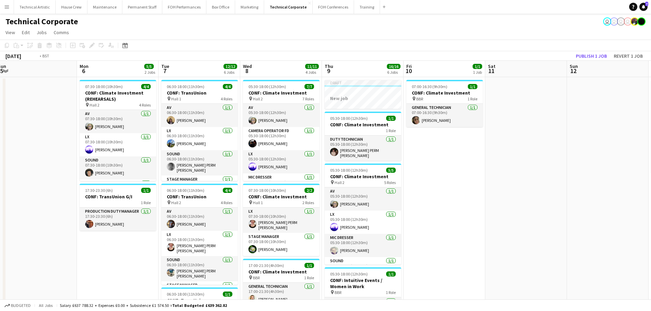
drag, startPoint x: 569, startPoint y: 162, endPoint x: 192, endPoint y: 133, distance: 377.8
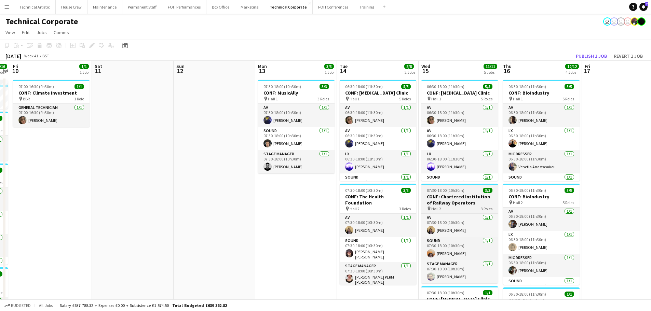
drag, startPoint x: 494, startPoint y: 188, endPoint x: 270, endPoint y: 189, distance: 223.9
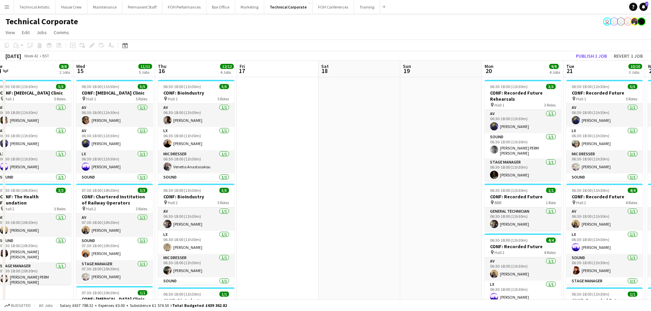
drag, startPoint x: 440, startPoint y: 209, endPoint x: 33, endPoint y: 159, distance: 410.6
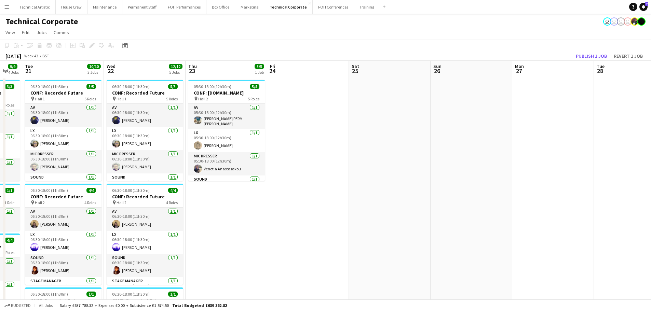
drag, startPoint x: 447, startPoint y: 186, endPoint x: 275, endPoint y: 155, distance: 175.1
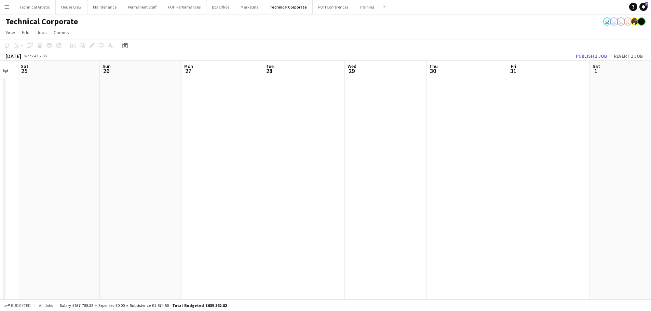
drag, startPoint x: 497, startPoint y: 160, endPoint x: 155, endPoint y: 121, distance: 344.0
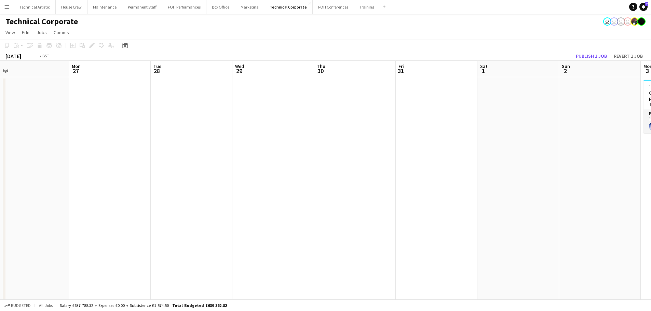
drag, startPoint x: 501, startPoint y: 168, endPoint x: 273, endPoint y: 123, distance: 232.8
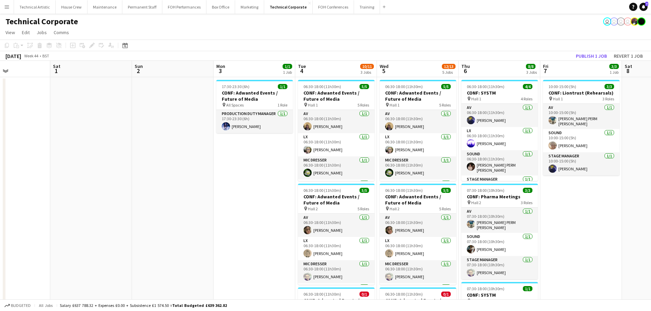
drag, startPoint x: 482, startPoint y: 165, endPoint x: 192, endPoint y: 166, distance: 290.6
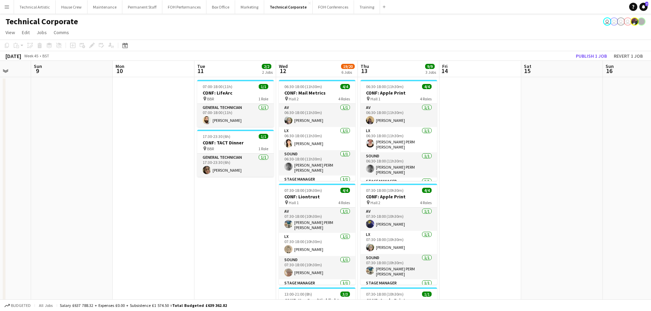
scroll to position [0, 306]
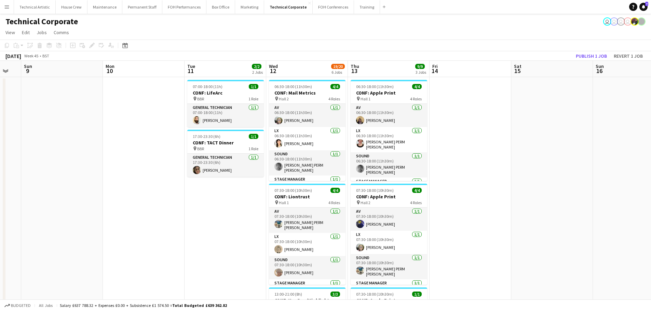
drag, startPoint x: 430, startPoint y: 153, endPoint x: 177, endPoint y: 131, distance: 254.2
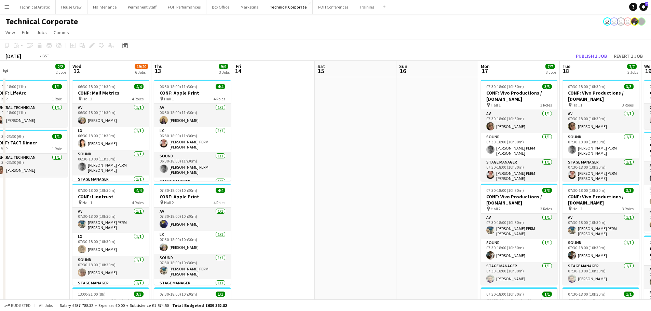
scroll to position [0, 291]
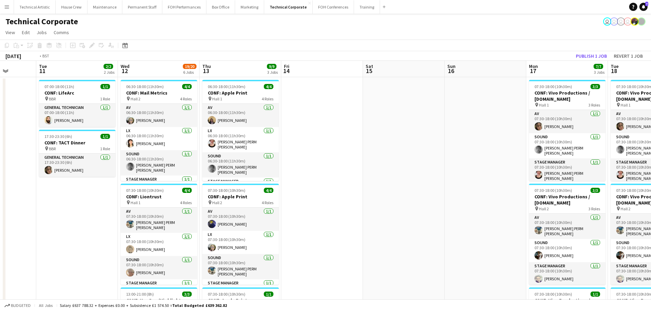
drag, startPoint x: 298, startPoint y: 129, endPoint x: 155, endPoint y: 130, distance: 142.9
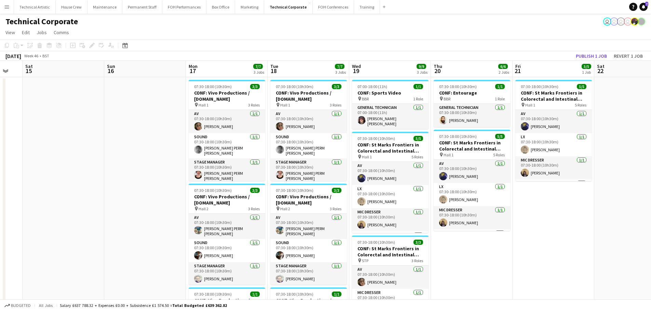
drag, startPoint x: 201, startPoint y: 115, endPoint x: 160, endPoint y: 114, distance: 41.0
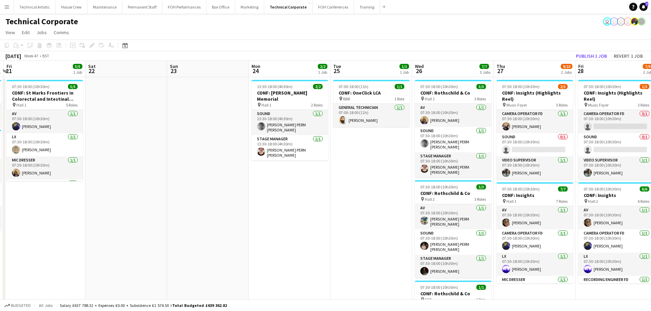
drag, startPoint x: 465, startPoint y: 146, endPoint x: 154, endPoint y: 120, distance: 311.8
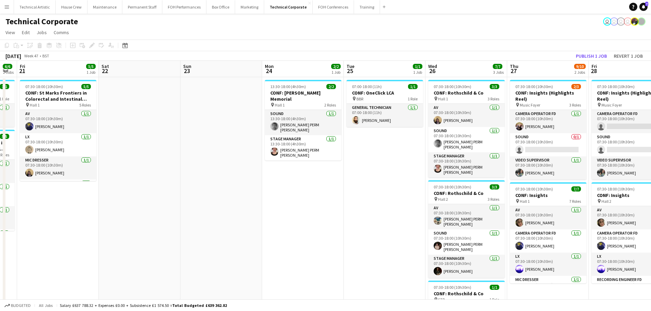
scroll to position [0, 245]
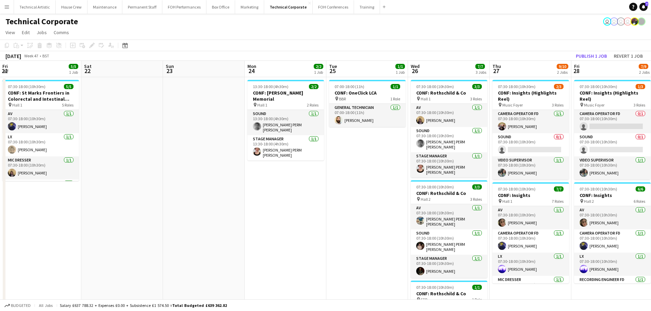
drag, startPoint x: 275, startPoint y: 156, endPoint x: 238, endPoint y: 151, distance: 37.2
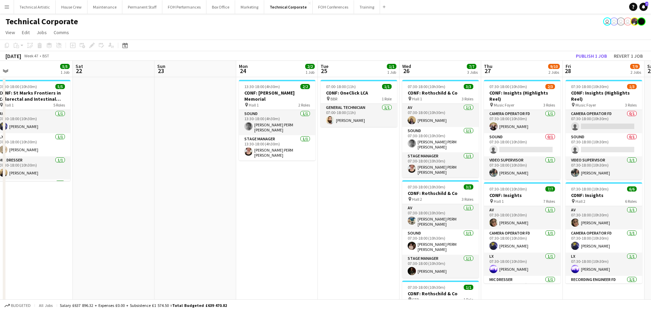
scroll to position [0, 172]
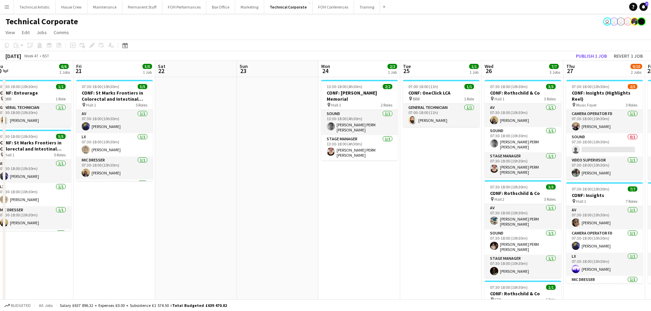
drag, startPoint x: 102, startPoint y: 177, endPoint x: 339, endPoint y: 156, distance: 238.2
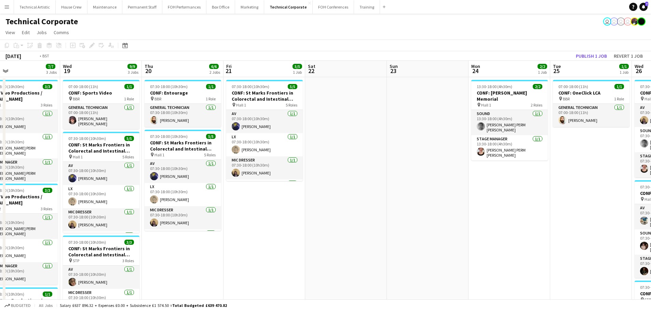
drag, startPoint x: 234, startPoint y: 155, endPoint x: 629, endPoint y: 118, distance: 396.9
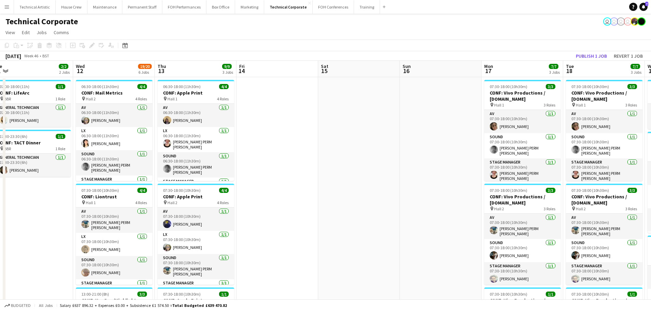
scroll to position [0, 170]
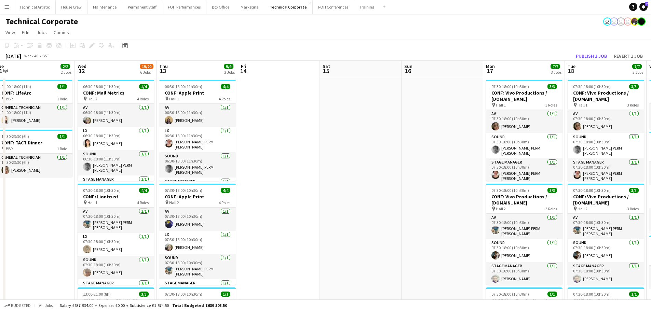
drag, startPoint x: 186, startPoint y: 145, endPoint x: 528, endPoint y: 99, distance: 344.6
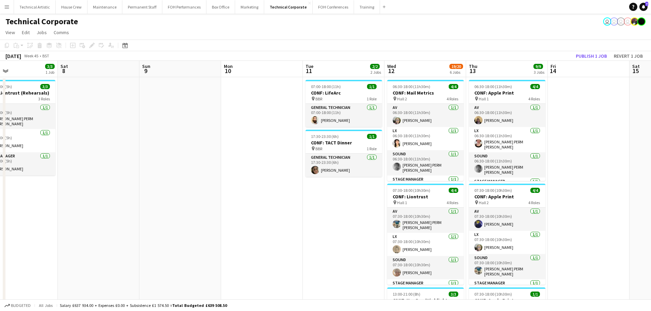
drag, startPoint x: 308, startPoint y: 123, endPoint x: 656, endPoint y: 66, distance: 352.6
drag, startPoint x: 172, startPoint y: 135, endPoint x: 633, endPoint y: 67, distance: 466.1
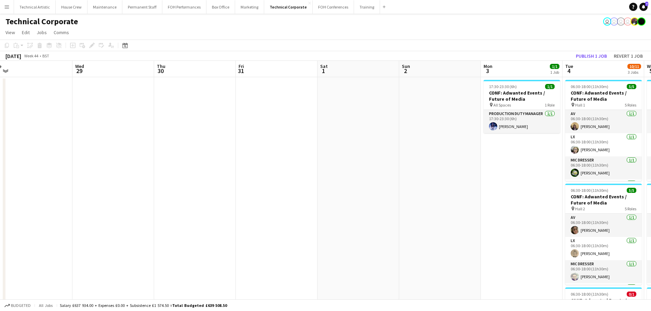
drag, startPoint x: 214, startPoint y: 122, endPoint x: 598, endPoint y: 51, distance: 391.1
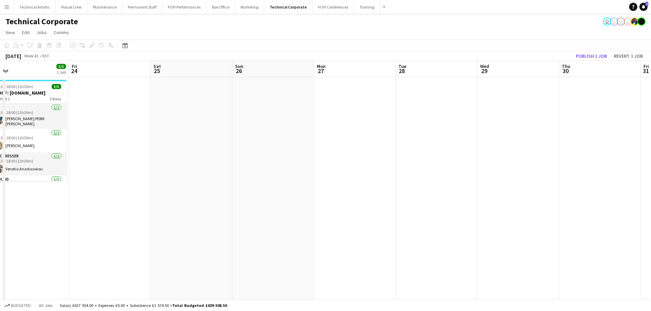
drag, startPoint x: 347, startPoint y: 109, endPoint x: 623, endPoint y: 71, distance: 278.8
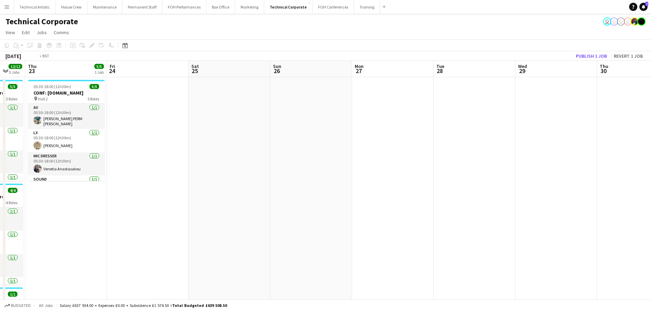
drag, startPoint x: 215, startPoint y: 95, endPoint x: 582, endPoint y: 43, distance: 370.4
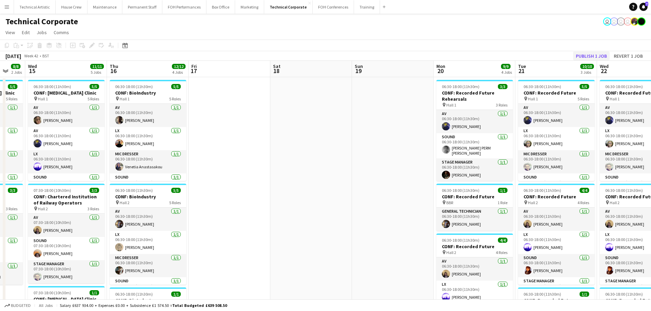
scroll to position [0, 164]
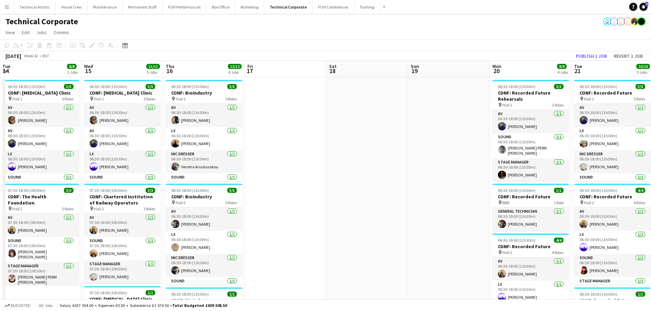
drag, startPoint x: 90, startPoint y: 119, endPoint x: 533, endPoint y: 52, distance: 448.3
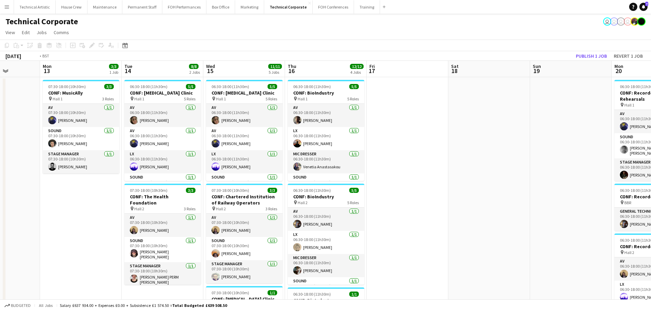
scroll to position [0, 190]
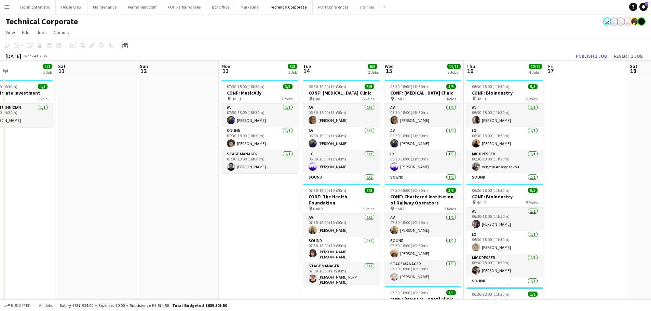
drag, startPoint x: 170, startPoint y: 113, endPoint x: 470, endPoint y: 75, distance: 303.2
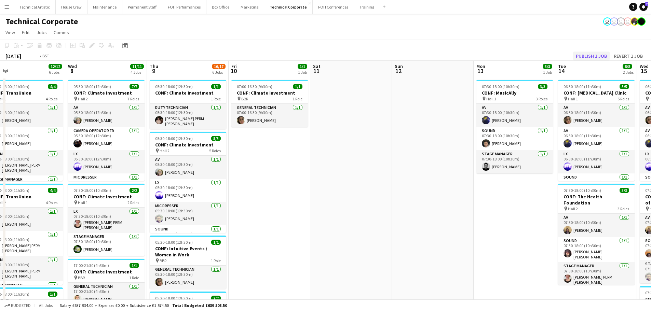
drag, startPoint x: 98, startPoint y: 127, endPoint x: 578, endPoint y: 53, distance: 485.3
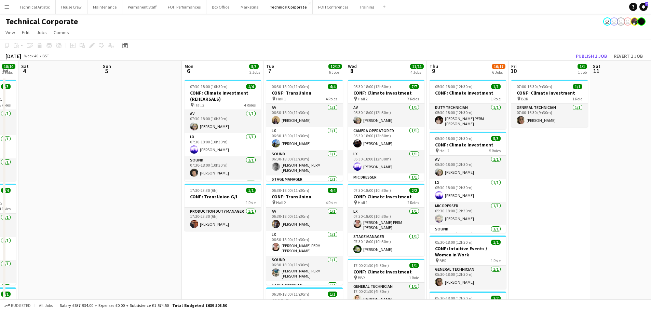
drag, startPoint x: 240, startPoint y: 120, endPoint x: 628, endPoint y: 85, distance: 388.9
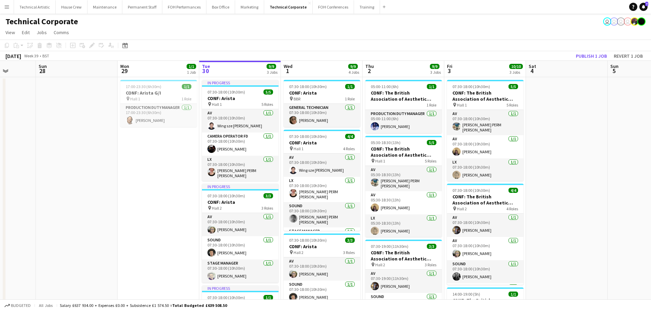
scroll to position [0, 193]
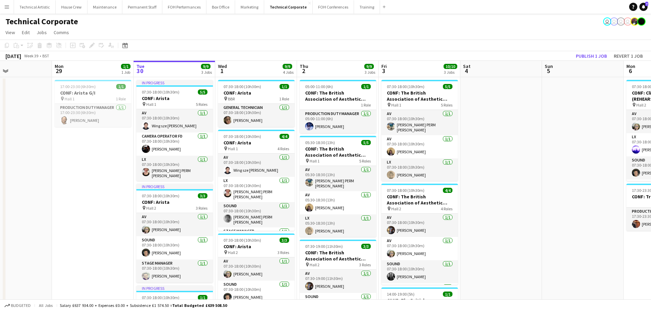
drag, startPoint x: 265, startPoint y: 130, endPoint x: 413, endPoint y: 110, distance: 148.9
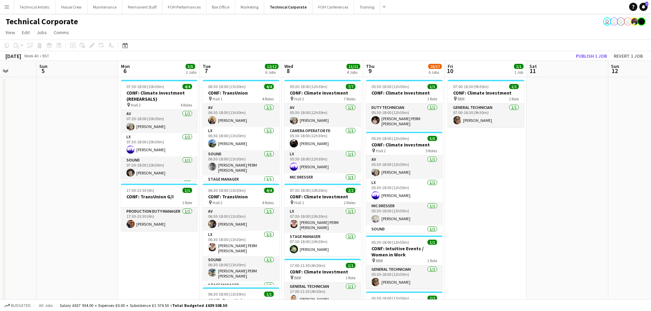
scroll to position [0, 235]
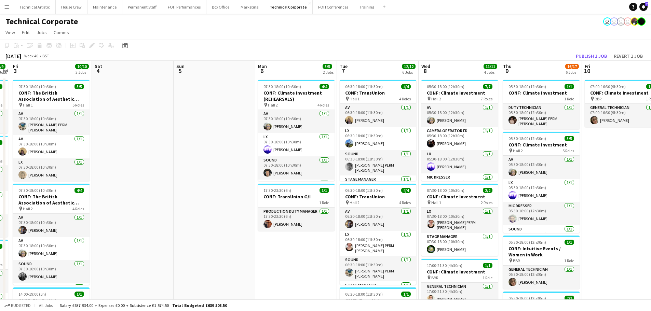
drag, startPoint x: 492, startPoint y: 173, endPoint x: 125, endPoint y: 174, distance: 366.8
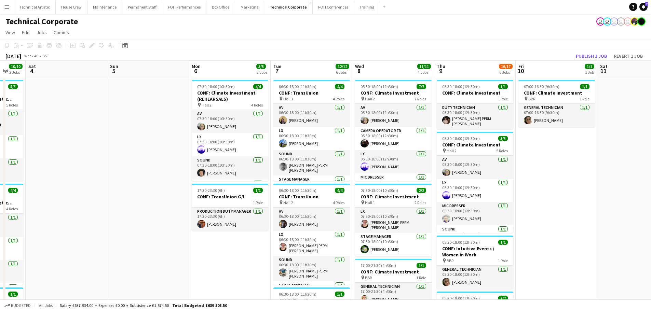
scroll to position [0, 192]
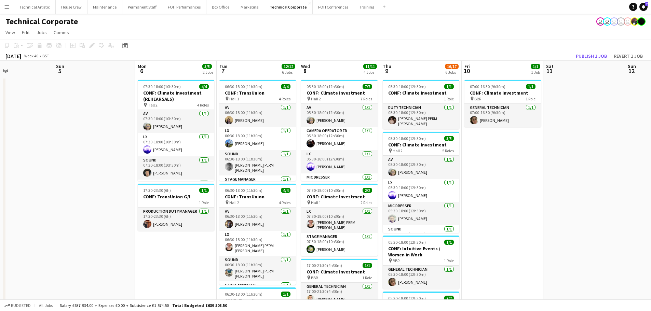
drag, startPoint x: 222, startPoint y: 241, endPoint x: 168, endPoint y: 237, distance: 54.1
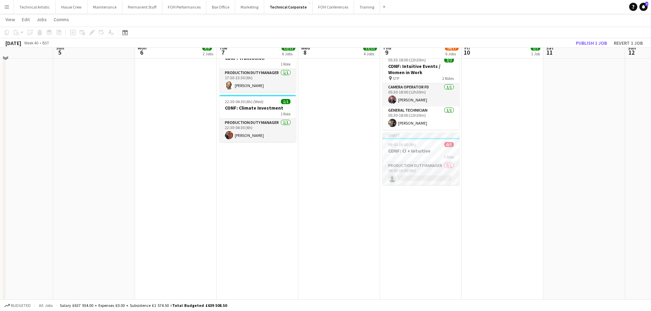
scroll to position [137, 0]
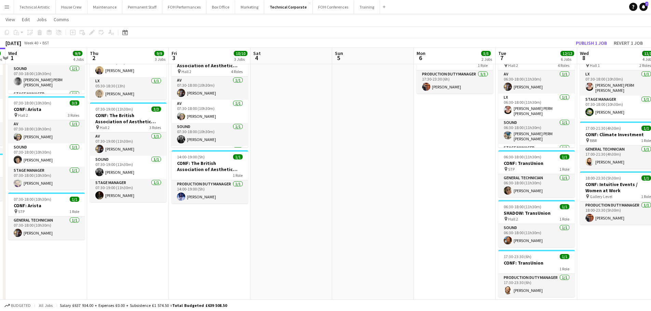
drag, startPoint x: 124, startPoint y: 228, endPoint x: 407, endPoint y: 204, distance: 284.0
click at [407, 204] on app-calendar-viewport "Mon 29 1/1 1 Job Tue 30 9/9 3 Jobs Wed 1 9/9 4 Jobs Thu 2 9/9 3 Jobs Fri 3 10/1…" at bounding box center [325, 206] width 651 height 633
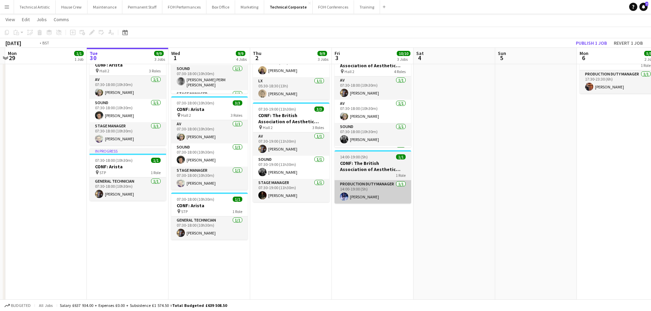
drag, startPoint x: 277, startPoint y: 204, endPoint x: 491, endPoint y: 193, distance: 213.9
click at [518, 194] on app-calendar-viewport "Sat 27 Sun 28 Mon 29 1/1 1 Job Tue 30 9/9 3 Jobs Wed 1 9/9 4 Jobs Thu 2 9/9 3 J…" at bounding box center [325, 206] width 651 height 633
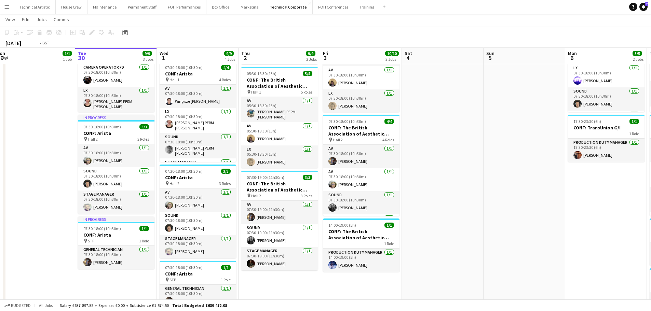
scroll to position [0, 273]
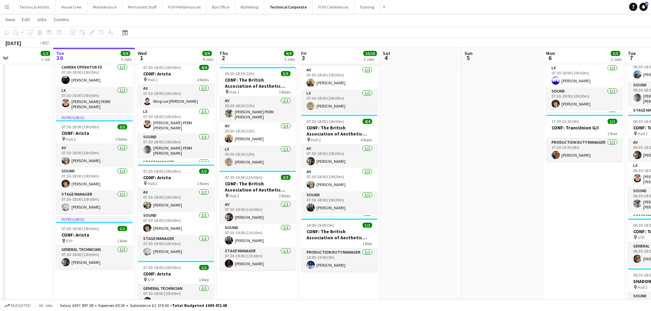
drag, startPoint x: 530, startPoint y: 213, endPoint x: 414, endPoint y: 209, distance: 115.6
click at [414, 209] on app-calendar-viewport "Fri 26 Sat 27 Sun 28 Mon 29 1/1 1 Job Tue 30 9/9 3 Jobs Wed 1 9/9 4 Jobs Thu 2 …" at bounding box center [325, 274] width 651 height 633
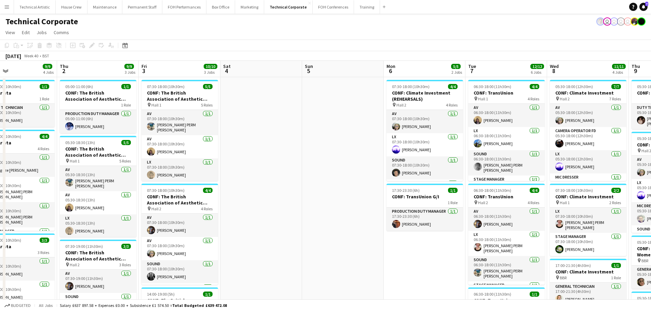
scroll to position [0, 321]
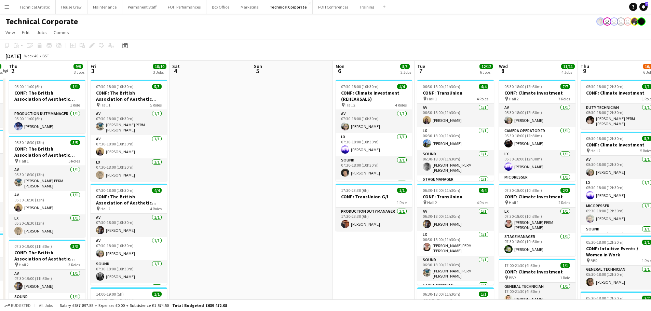
drag, startPoint x: 388, startPoint y: 191, endPoint x: 215, endPoint y: 191, distance: 172.3
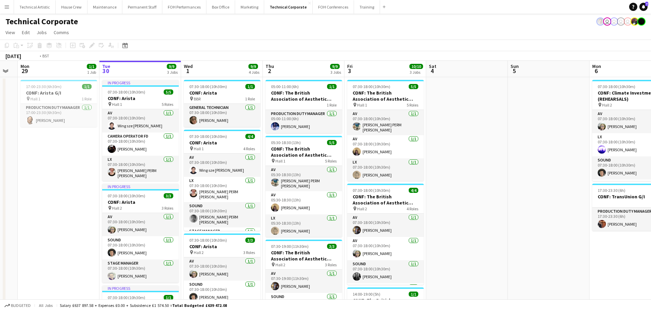
scroll to position [0, 205]
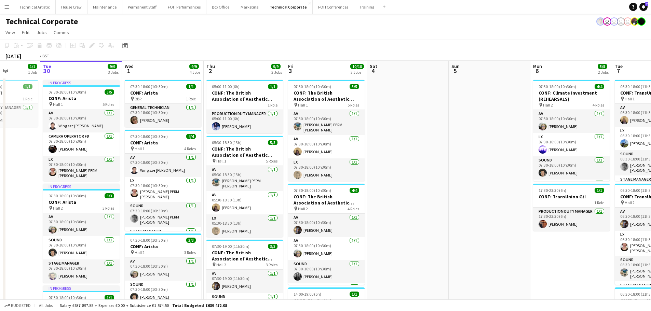
drag, startPoint x: 224, startPoint y: 162, endPoint x: 470, endPoint y: 126, distance: 248.0
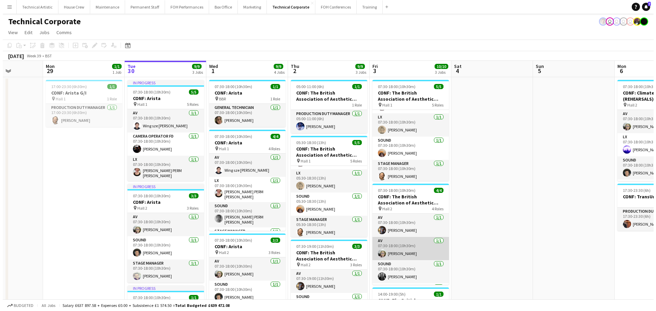
scroll to position [22, 0]
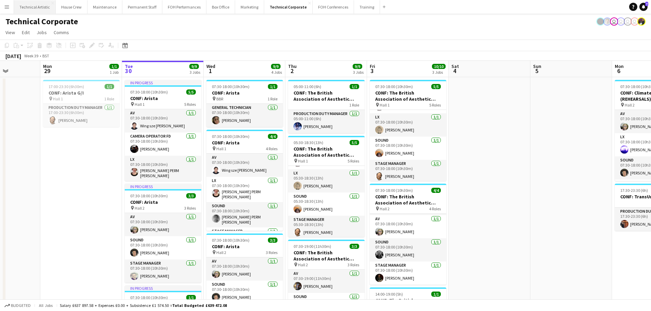
click at [40, 7] on button "Technical Artistic Close" at bounding box center [35, 6] width 42 height 13
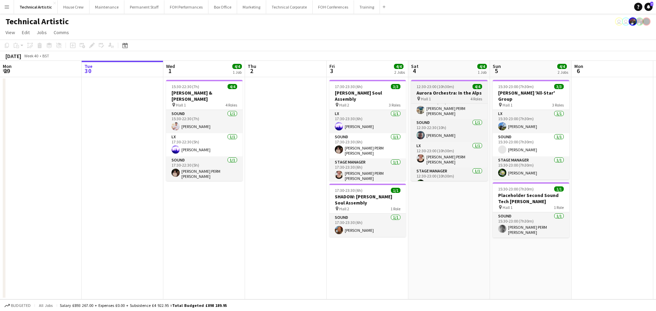
scroll to position [16, 0]
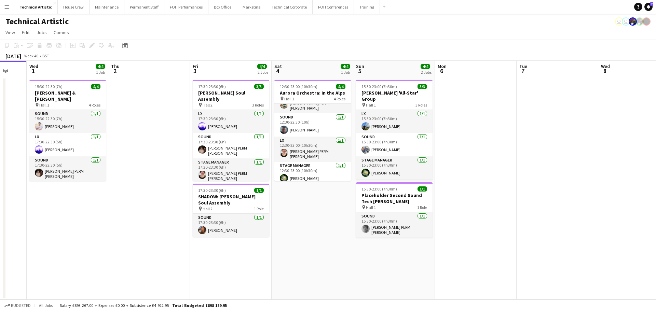
drag, startPoint x: 435, startPoint y: 167, endPoint x: 88, endPoint y: 134, distance: 348.8
click at [0, 132] on app-calendar-viewport "Sat 27 8/8 2 Jobs Sun 28 11/11 2 Jobs Mon 29 Tue 30 Wed 1 4/4 1 Job Thu 2 Fri 3…" at bounding box center [328, 180] width 656 height 239
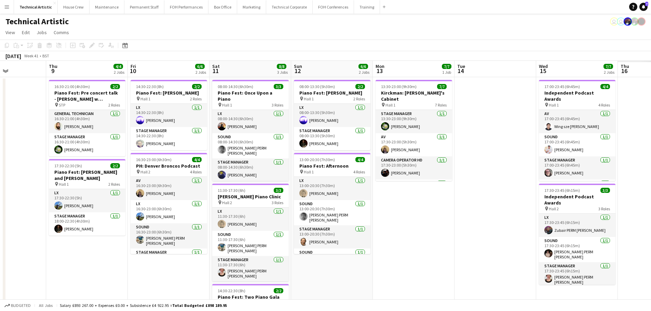
drag, startPoint x: 509, startPoint y: 201, endPoint x: 151, endPoint y: 151, distance: 361.1
click at [145, 152] on app-calendar-viewport "Sun 5 4/4 2 Jobs Mon 6 Tue 7 Wed 8 Thu 9 4/4 2 Jobs Fri 10 6/6 2 Jobs Sat 11 8/…" at bounding box center [325, 219] width 651 height 316
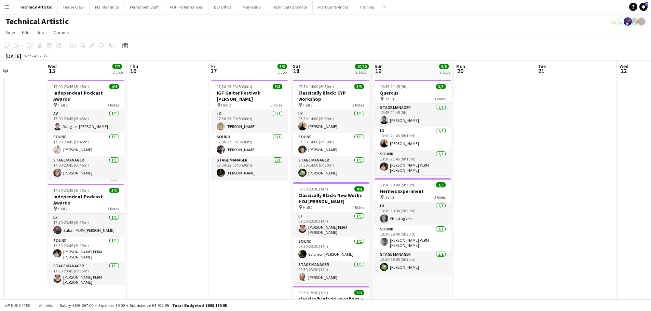
drag, startPoint x: 212, startPoint y: 151, endPoint x: 161, endPoint y: 143, distance: 51.6
click at [146, 143] on app-calendar-viewport "Sat 11 8/8 3 Jobs Sun 12 6/6 2 Jobs Mon 13 7/7 1 Job Tue 14 Wed 15 7/7 2 Jobs T…" at bounding box center [325, 231] width 651 height 340
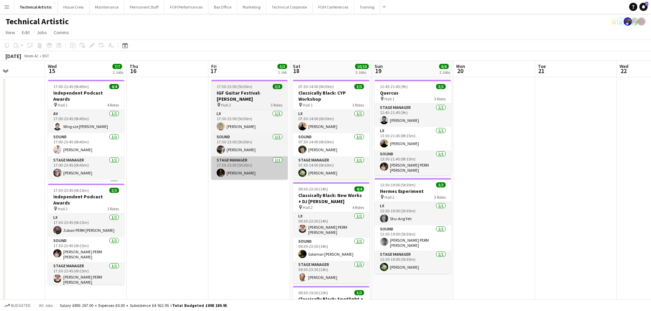
scroll to position [0, 204]
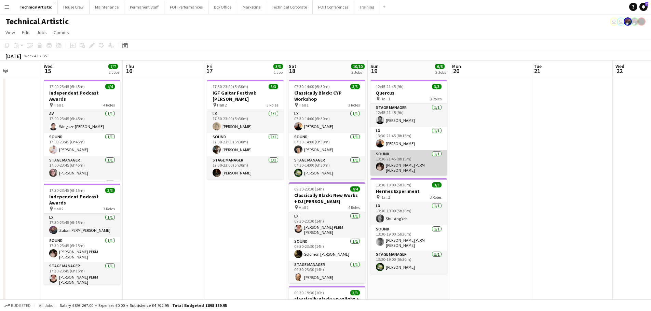
click at [410, 162] on app-card-role "Sound [DATE] 13:30-21:45 (8h15m) [PERSON_NAME] PERM [PERSON_NAME]" at bounding box center [409, 162] width 77 height 25
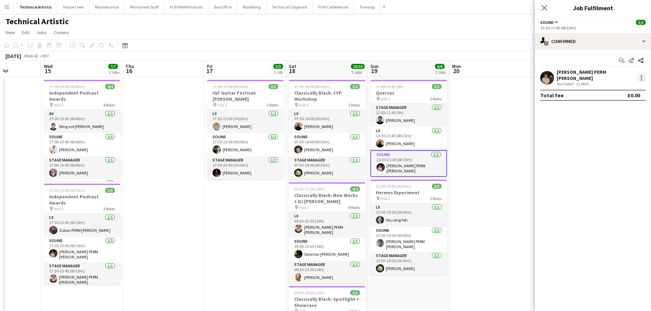
click at [637, 76] on div at bounding box center [641, 78] width 8 height 8
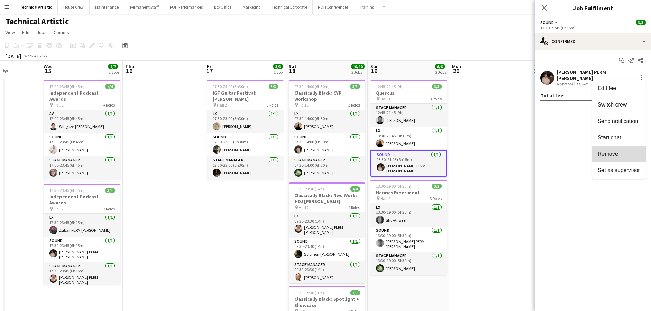
click at [600, 155] on span "Remove" at bounding box center [608, 154] width 21 height 6
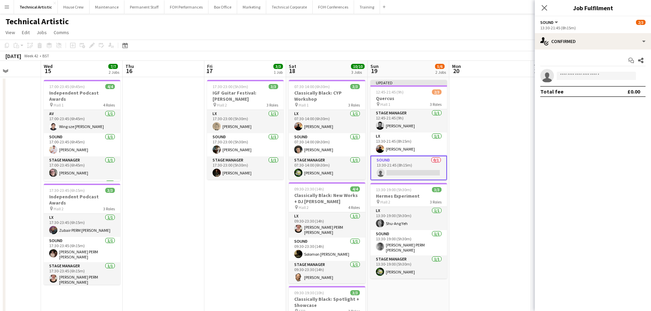
click at [432, 57] on div "[DATE] Week 42 • BST Publish 1 job Revert 1 job" at bounding box center [325, 56] width 651 height 10
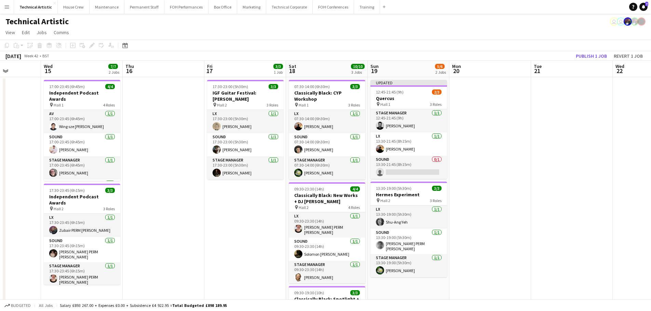
drag, startPoint x: 400, startPoint y: 98, endPoint x: 77, endPoint y: 24, distance: 331.0
click at [400, 98] on h3 "Quercus" at bounding box center [409, 98] width 77 height 6
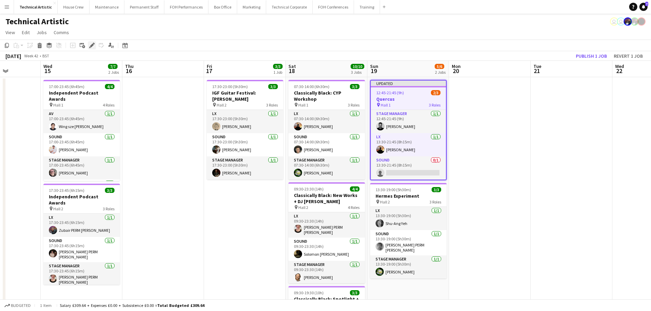
click at [93, 47] on icon "Edit" at bounding box center [91, 45] width 5 height 5
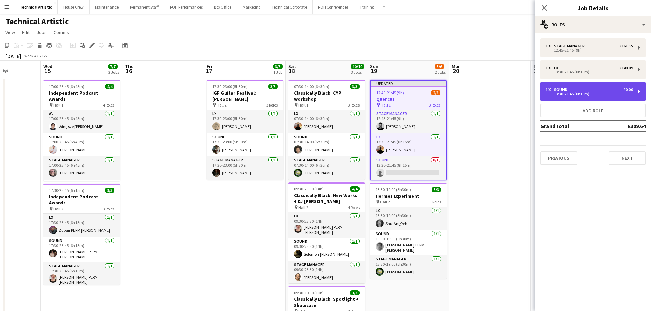
click at [576, 84] on div "1 x Sound £0.00 13:30-21:45 (8h15m)" at bounding box center [592, 91] width 105 height 19
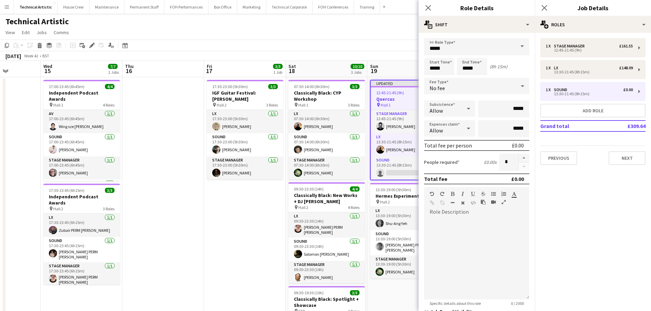
click at [484, 83] on div "No fee" at bounding box center [470, 86] width 92 height 16
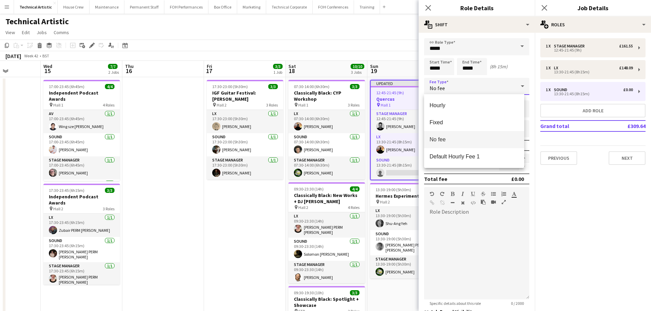
click at [484, 83] on div at bounding box center [325, 155] width 651 height 311
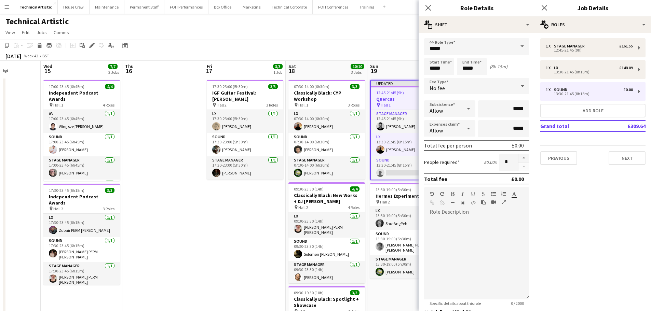
click at [477, 88] on div "No fee" at bounding box center [470, 86] width 92 height 16
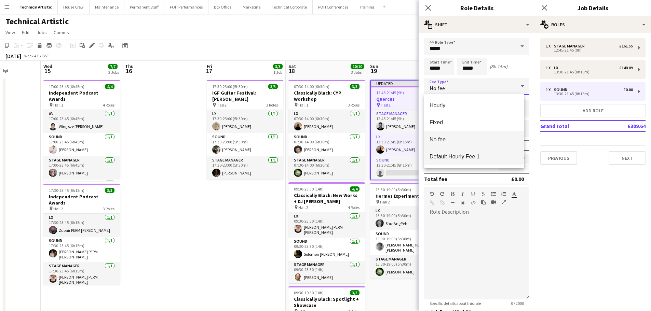
click at [458, 157] on span "Default Hourly Fee 1" at bounding box center [474, 156] width 89 height 6
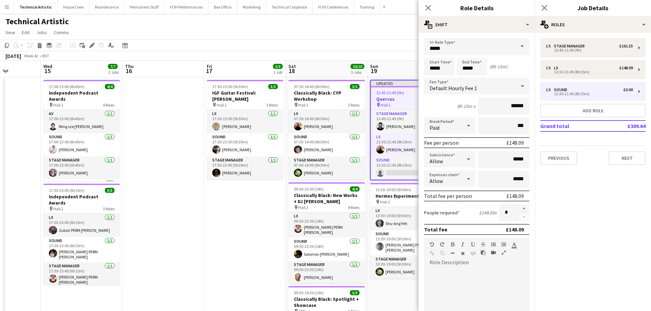
click at [356, 37] on app-page-menu "View Day view expanded Day view collapsed Month view Date picker Jump to [DATE]…" at bounding box center [325, 33] width 651 height 13
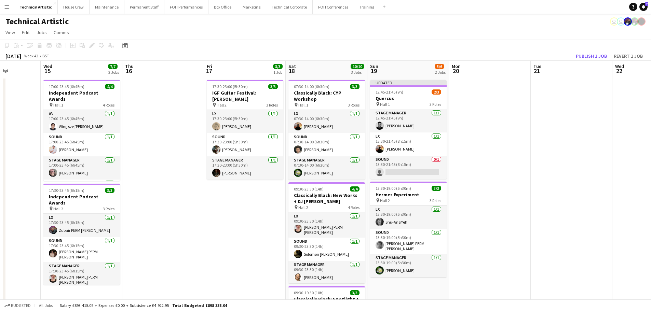
click at [502, 36] on app-page-menu "View Day view expanded Day view collapsed Month view Date picker Jump to [DATE]…" at bounding box center [325, 33] width 651 height 13
click at [581, 55] on button "Publish 1 job" at bounding box center [591, 56] width 37 height 9
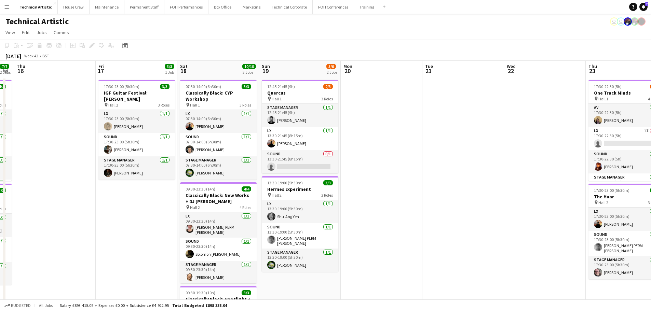
drag, startPoint x: 548, startPoint y: 170, endPoint x: 441, endPoint y: 153, distance: 108.3
click at [441, 153] on app-calendar-viewport "Tue 14 Wed 15 7/7 2 Jobs Thu 16 Fri 17 3/3 1 Job Sat 18 10/10 3 Jobs Sun 19 5/6…" at bounding box center [325, 256] width 651 height 391
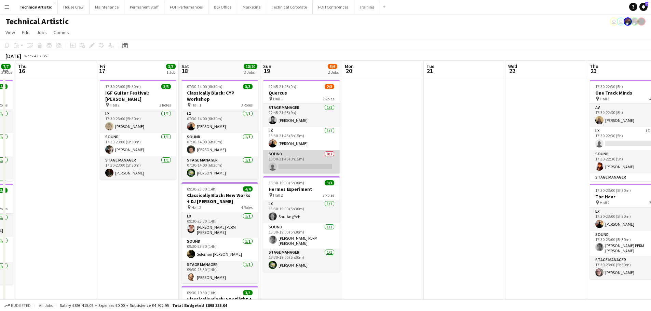
click at [320, 164] on app-card-role "Sound 0/1 13:30-21:45 (8h15m) single-neutral-actions" at bounding box center [301, 161] width 77 height 23
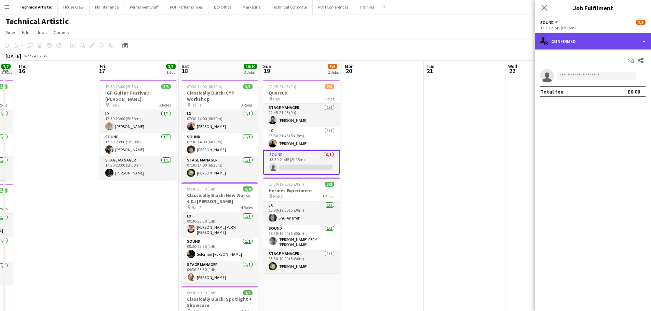
click at [616, 37] on div "single-neutral-actions-check-2 Confirmed" at bounding box center [593, 41] width 116 height 16
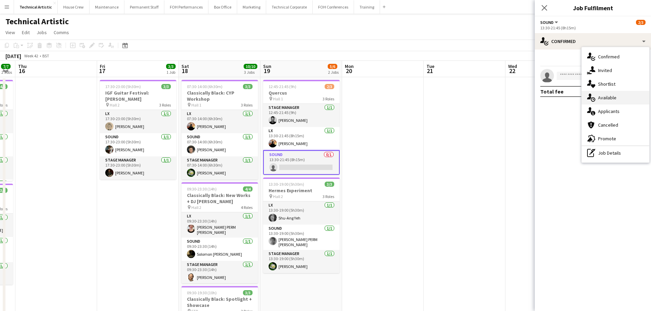
click at [618, 99] on div "single-neutral-actions-upload Available" at bounding box center [616, 98] width 68 height 14
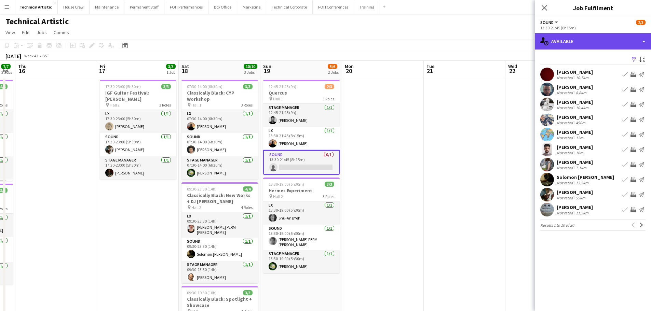
click at [588, 45] on div "single-neutral-actions-upload Available" at bounding box center [593, 41] width 116 height 16
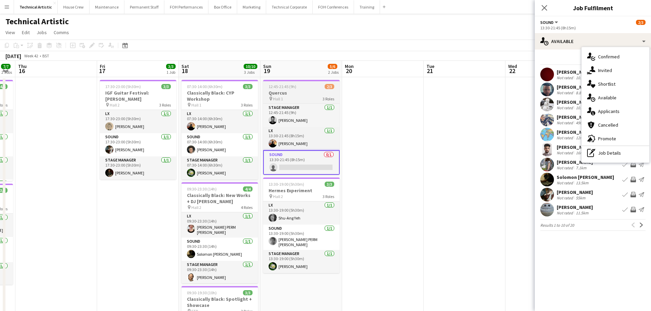
click at [310, 93] on h3 "Quercus" at bounding box center [301, 93] width 77 height 6
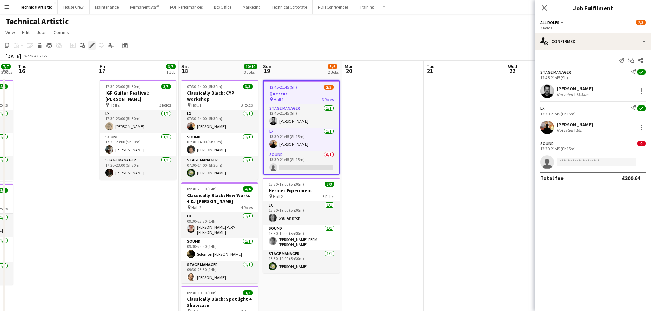
click at [93, 45] on icon at bounding box center [92, 46] width 4 height 4
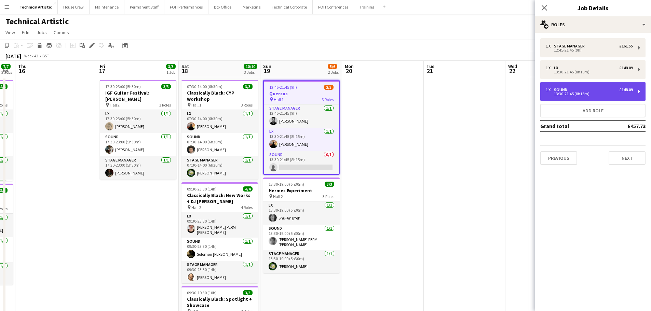
click at [575, 89] on div "1 x Sound £148.09" at bounding box center [589, 90] width 87 height 5
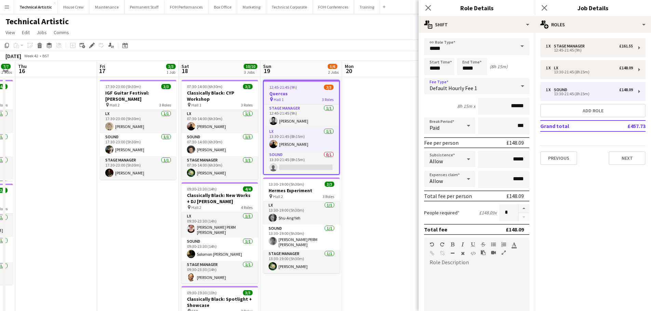
click at [486, 86] on div "Default Hourly Fee 1" at bounding box center [470, 86] width 92 height 16
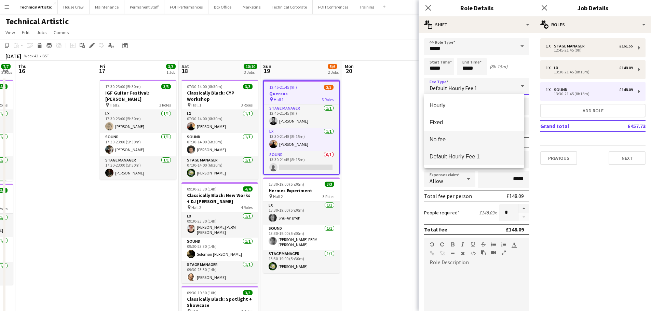
click at [458, 133] on mat-option "No fee" at bounding box center [474, 139] width 100 height 17
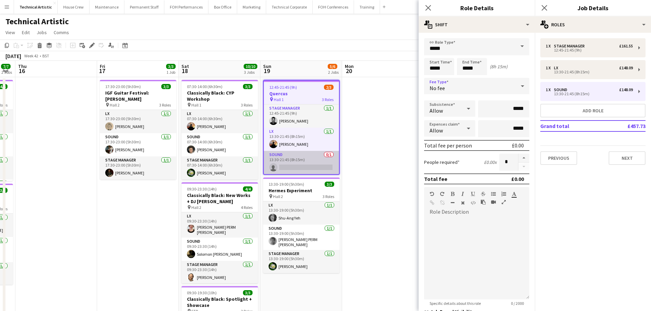
click at [301, 164] on app-card-role "Sound 0/1 13:30-21:45 (8h15m) single-neutral-actions" at bounding box center [301, 162] width 75 height 23
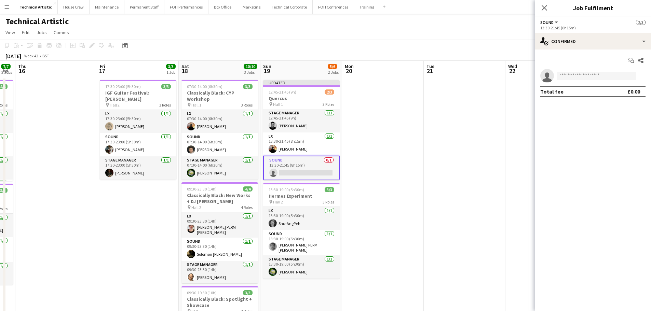
click at [617, 70] on app-invite-slot "single-neutral-actions" at bounding box center [593, 76] width 116 height 14
click at [616, 74] on input at bounding box center [596, 76] width 79 height 8
type input "*****"
click at [603, 86] on span "[PERSON_NAME] PERM [PERSON_NAME]" at bounding box center [585, 86] width 47 height 6
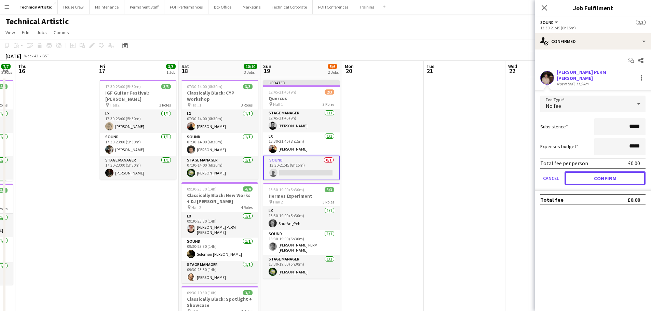
click at [609, 172] on button "Confirm" at bounding box center [605, 179] width 81 height 14
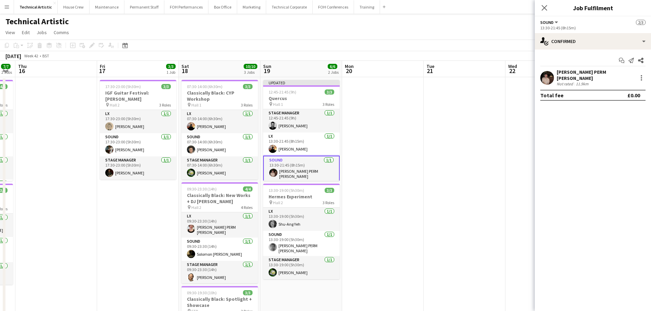
drag, startPoint x: 442, startPoint y: 103, endPoint x: 450, endPoint y: 104, distance: 8.2
click at [442, 103] on app-date-cell at bounding box center [465, 264] width 82 height 375
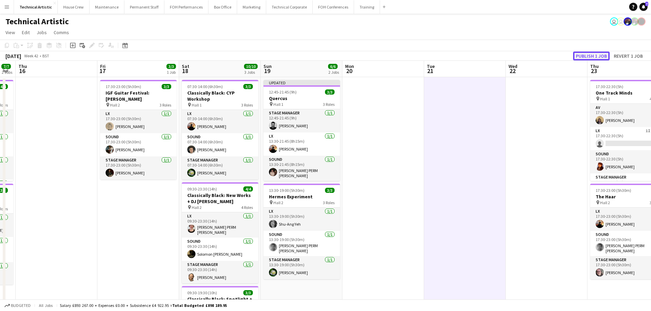
click at [588, 55] on button "Publish 1 job" at bounding box center [591, 56] width 37 height 9
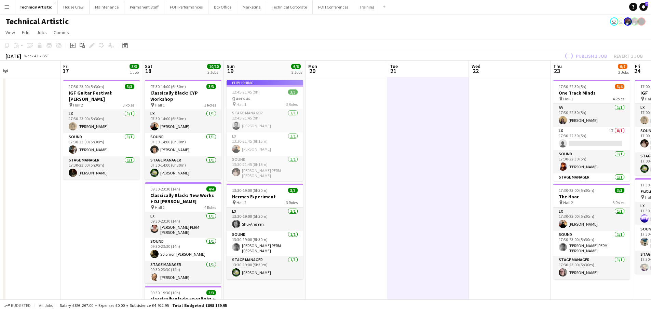
drag, startPoint x: 443, startPoint y: 151, endPoint x: 281, endPoint y: 151, distance: 161.3
click at [281, 151] on app-calendar-viewport "Tue 14 Wed 15 7/7 2 Jobs Thu 16 Fri 17 3/3 1 Job Sat 18 10/10 3 Jobs Sun 19 6/6…" at bounding box center [325, 256] width 651 height 391
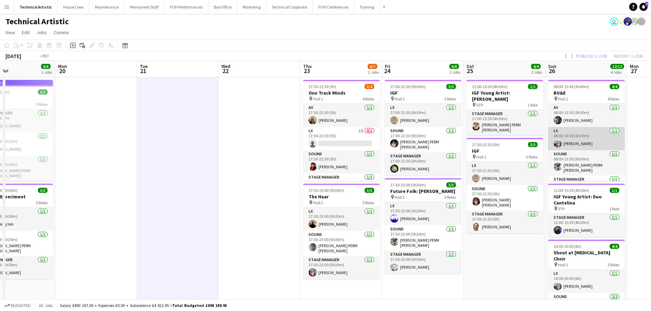
drag, startPoint x: 570, startPoint y: 148, endPoint x: 248, endPoint y: 146, distance: 322.0
click at [239, 146] on app-calendar-viewport "Fri 17 3/3 1 Job Sat 18 10/10 3 Jobs Sun 19 6/6 2 Jobs Mon 20 Tue 21 Wed 22 Thu…" at bounding box center [325, 256] width 651 height 391
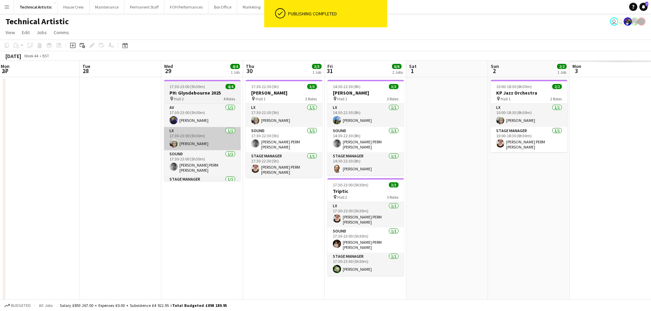
drag, startPoint x: 244, startPoint y: 148, endPoint x: 148, endPoint y: 146, distance: 96.1
click at [77, 146] on app-calendar-viewport "Fri 24 6/6 2 Jobs Sat 25 4/4 2 Jobs Sun 26 12/12 4 Jobs Mon 27 Tue 28 Wed 29 4/…" at bounding box center [325, 256] width 651 height 391
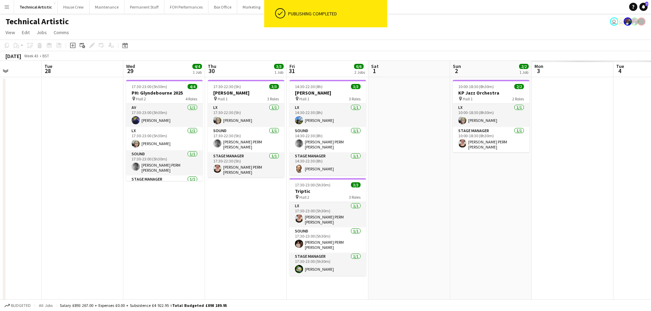
drag, startPoint x: 159, startPoint y: 124, endPoint x: 229, endPoint y: 122, distance: 70.4
click at [149, 124] on app-calendar-viewport "Sat 25 4/4 2 Jobs Sun 26 12/12 4 Jobs Mon 27 Tue 28 Wed 29 4/4 1 Job Thu 30 3/3…" at bounding box center [325, 256] width 651 height 391
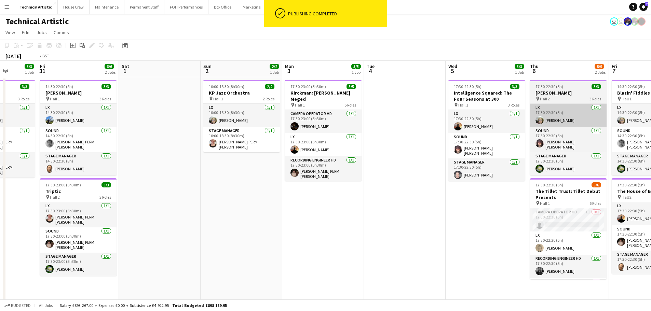
drag, startPoint x: 509, startPoint y: 137, endPoint x: 156, endPoint y: 122, distance: 352.8
click at [151, 122] on app-calendar-viewport "Tue 28 Wed 29 4/4 1 Job Thu 30 3/3 1 Job Fri 31 6/6 2 Jobs Sat 1 Sun 2 2/2 1 Jo…" at bounding box center [325, 256] width 651 height 391
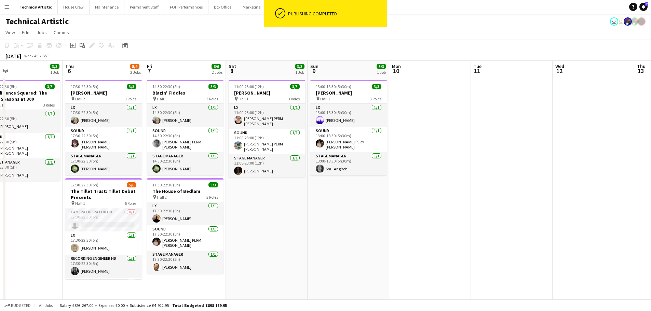
drag, startPoint x: 441, startPoint y: 127, endPoint x: 204, endPoint y: 130, distance: 237.2
click at [201, 130] on app-calendar-viewport "Sun 2 2/2 1 Job Mon 3 5/5 1 Job Tue 4 Wed 5 3/3 1 Job Thu 6 8/9 2 Jobs Fri 7 6/…" at bounding box center [325, 256] width 651 height 391
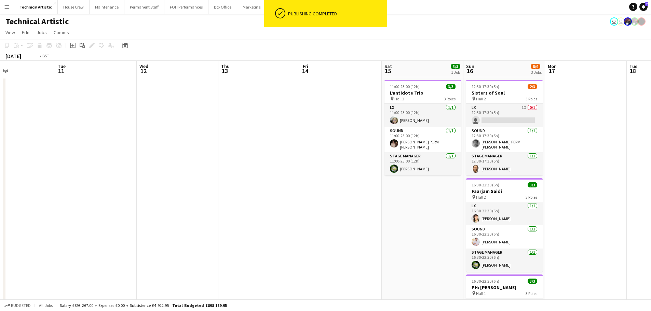
drag, startPoint x: 318, startPoint y: 138, endPoint x: 214, endPoint y: 138, distance: 103.2
click at [214, 138] on app-calendar-viewport "Fri 7 6/6 2 Jobs Sat 8 3/3 1 Job Sun 9 3/3 1 Job Mon 10 Tue 11 Wed 12 Thu 13 Fr…" at bounding box center [325, 256] width 651 height 391
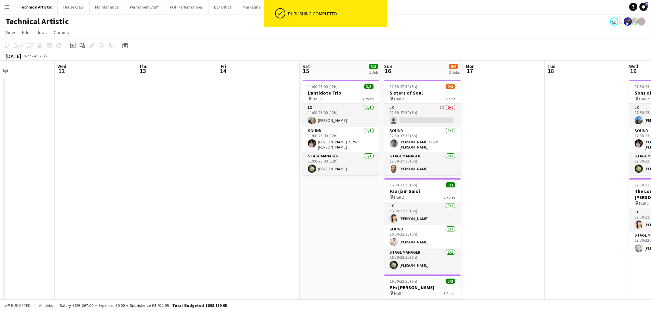
scroll to position [0, 249]
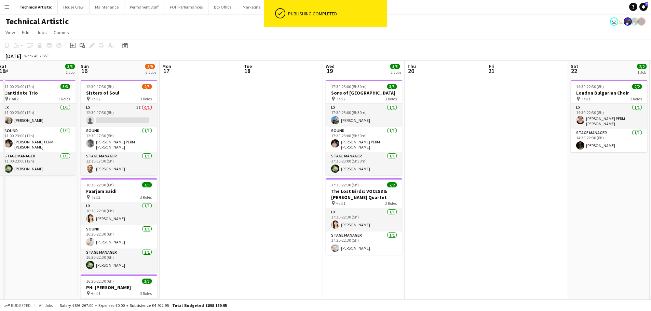
drag, startPoint x: 333, startPoint y: 137, endPoint x: 139, endPoint y: 137, distance: 193.8
click at [139, 137] on app-calendar-viewport "Wed 12 Thu 13 Fri 14 Sat 15 3/3 1 Job Sun 16 8/9 3 Jobs Mon 17 Tue 18 Wed 19 5/…" at bounding box center [325, 256] width 651 height 391
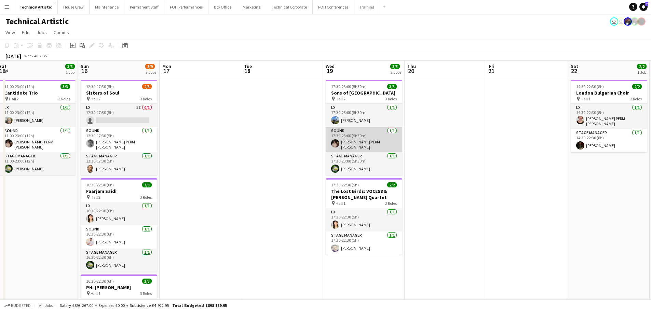
click at [366, 142] on app-card-role "Sound [DATE] 17:30-23:00 (5h30m) [PERSON_NAME] PERM [PERSON_NAME]" at bounding box center [364, 139] width 77 height 25
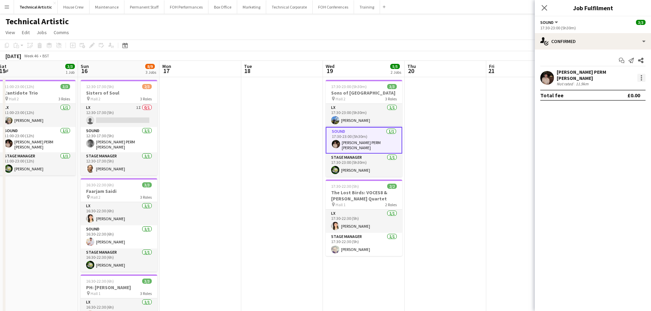
click at [641, 77] on div at bounding box center [641, 77] width 1 height 1
click at [622, 154] on span "Remove" at bounding box center [619, 154] width 42 height 6
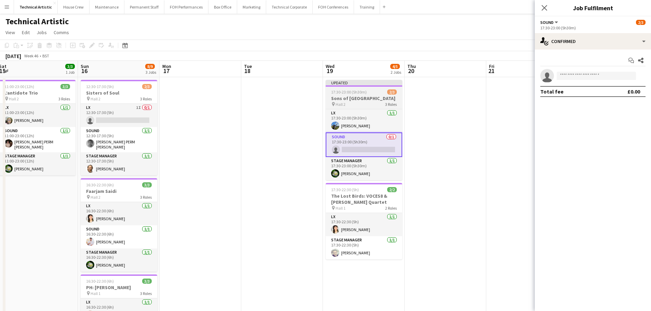
click at [350, 100] on h3 "Sons of [GEOGRAPHIC_DATA]" at bounding box center [364, 98] width 77 height 6
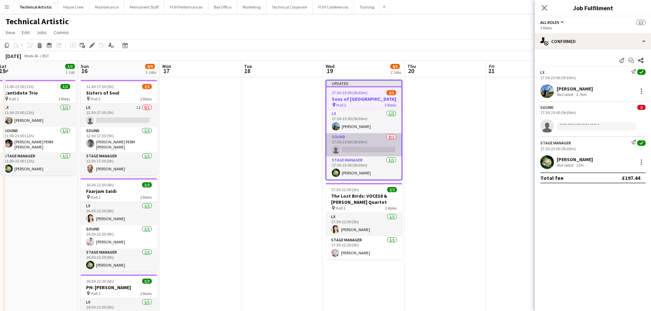
click at [374, 140] on app-card-role "Sound 0/1 17:30-23:00 (5h30m) single-neutral-actions" at bounding box center [363, 144] width 75 height 23
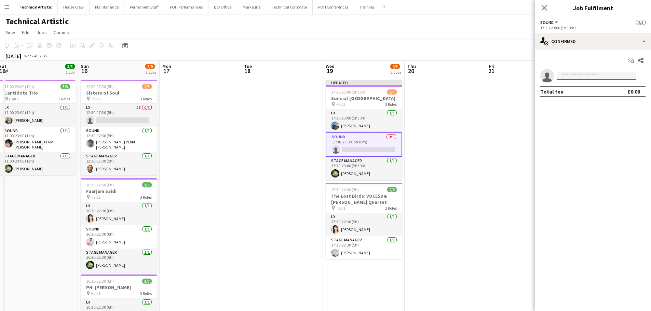
click at [569, 75] on input at bounding box center [596, 76] width 79 height 8
type input "****"
click at [587, 91] on span "[DOMAIN_NAME][EMAIL_ADDRESS][PERSON_NAME][DOMAIN_NAME]" at bounding box center [596, 91] width 68 height 5
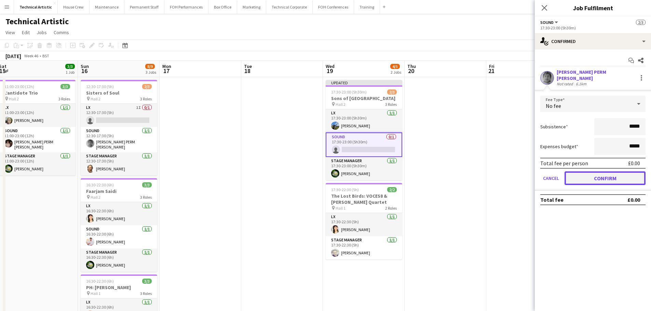
click at [603, 175] on button "Confirm" at bounding box center [605, 179] width 81 height 14
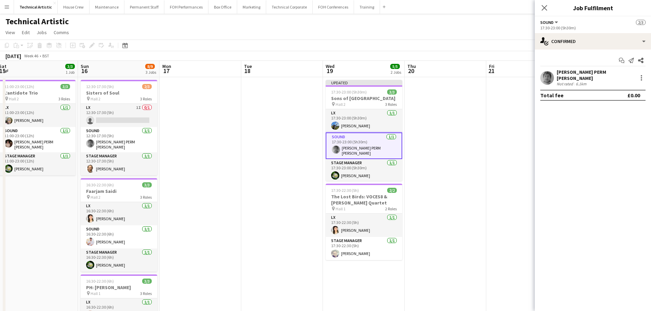
click at [454, 41] on app-toolbar "Copy Paste Paste Ctrl+V Paste with crew Ctrl+Shift+V Paste linked Job [GEOGRAPH…" at bounding box center [325, 46] width 651 height 12
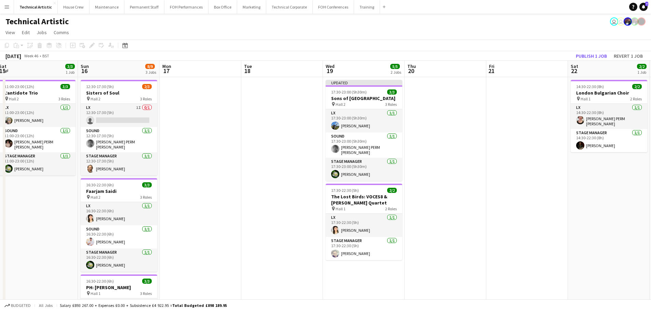
click at [587, 49] on app-toolbar "Copy Paste Paste Ctrl+V Paste with crew Ctrl+Shift+V Paste linked Job [GEOGRAPH…" at bounding box center [325, 46] width 651 height 12
click at [587, 52] on button "Publish 1 job" at bounding box center [591, 56] width 37 height 9
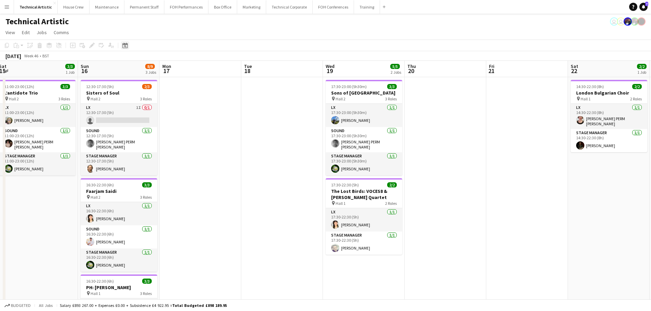
click at [128, 44] on div "Date picker" at bounding box center [125, 45] width 8 height 8
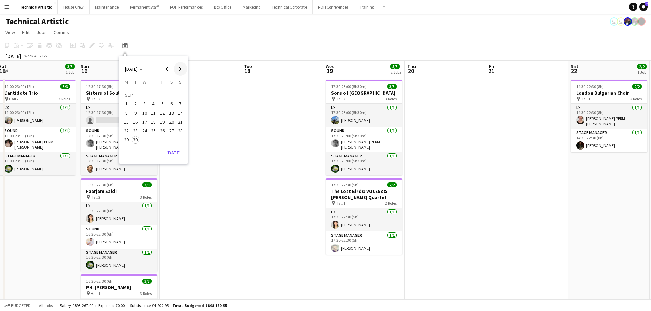
click at [179, 66] on span "Next month" at bounding box center [181, 69] width 14 height 14
click at [158, 105] on button "7" at bounding box center [162, 105] width 9 height 9
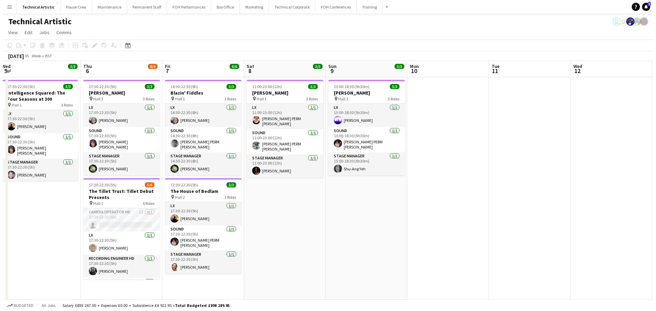
scroll to position [0, 235]
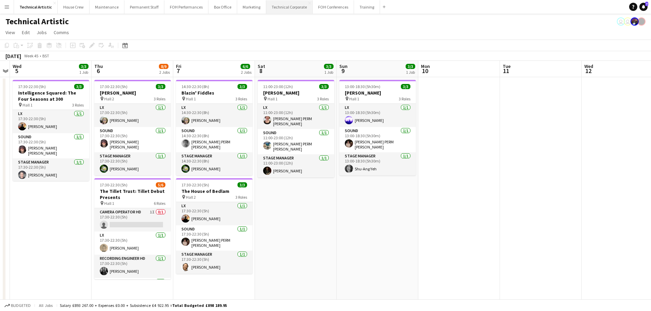
click at [281, 8] on button "Technical Corporate Close" at bounding box center [289, 6] width 46 height 13
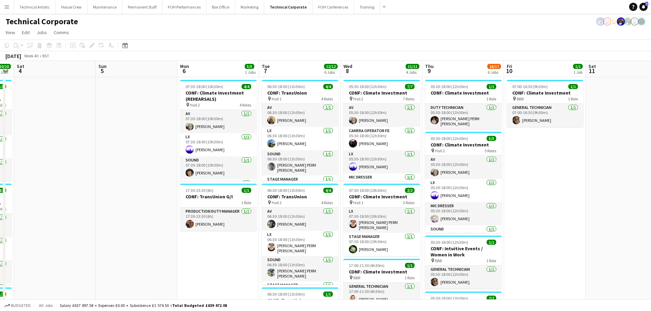
drag, startPoint x: 266, startPoint y: 136, endPoint x: 101, endPoint y: 140, distance: 164.8
click at [101, 140] on app-calendar-viewport "Wed 1 9/9 4 Jobs Thu 2 9/9 3 Jobs Fri 3 10/10 3 Jobs Sat 4 Sun 5 Mon 6 5/5 2 Jo…" at bounding box center [325, 301] width 651 height 481
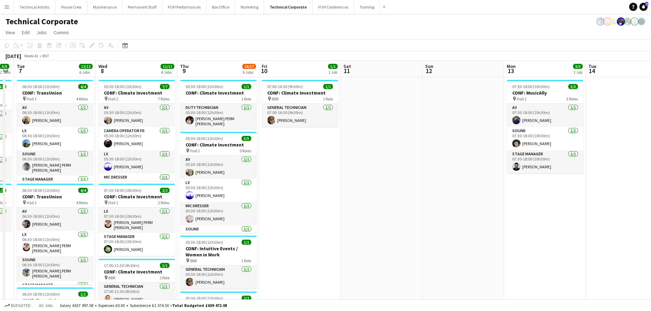
drag, startPoint x: 145, startPoint y: 145, endPoint x: 0, endPoint y: 141, distance: 145.0
click at [0, 141] on app-calendar-viewport "Sat 4 Sun 5 Mon 6 5/5 2 Jobs Tue 7 12/12 6 Jobs Wed 8 11/11 4 Jobs Thu 9 16/17 …" at bounding box center [325, 301] width 651 height 481
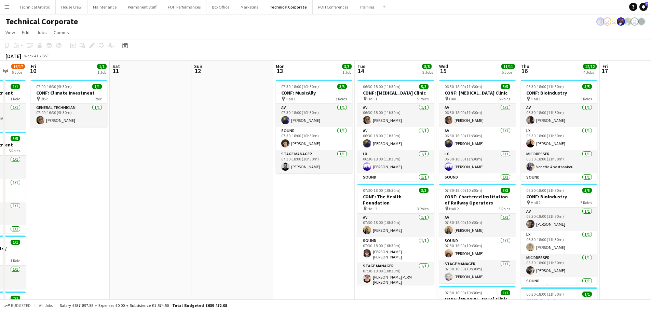
drag, startPoint x: 0, startPoint y: 137, endPoint x: 188, endPoint y: 145, distance: 187.9
click at [7, 134] on app-calendar-viewport "Tue 7 12/12 6 Jobs Wed 8 11/11 4 Jobs Thu 9 16/17 6 Jobs Fri 10 1/1 1 Job Sat 1…" at bounding box center [325, 301] width 651 height 481
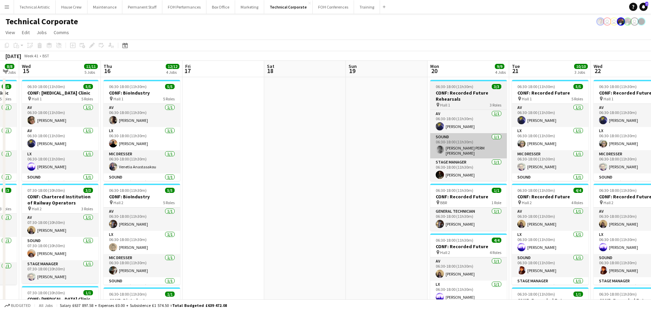
drag, startPoint x: 341, startPoint y: 174, endPoint x: 88, endPoint y: 138, distance: 256.5
click at [0, 143] on app-calendar-viewport "Sun 12 Mon 13 3/3 1 Job Tue 14 8/8 2 Jobs Wed 15 11/11 5 Jobs Thu 16 12/12 4 Jo…" at bounding box center [325, 301] width 651 height 481
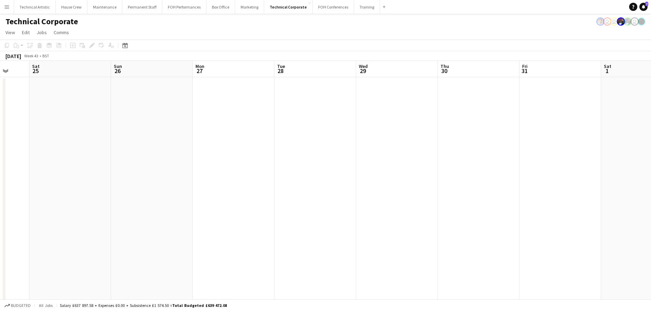
drag, startPoint x: 0, startPoint y: 146, endPoint x: 292, endPoint y: 161, distance: 292.3
click at [0, 145] on app-calendar-viewport "Wed 22 12/12 5 Jobs Thu 23 5/5 1 Job Fri 24 Sat 25 Sun 26 Mon 27 Tue 28 Wed 29 …" at bounding box center [325, 301] width 651 height 481
drag, startPoint x: 240, startPoint y: 167, endPoint x: 0, endPoint y: 166, distance: 239.6
click at [0, 166] on app-calendar-viewport "Wed 22 12/12 5 Jobs Thu 23 5/5 1 Job Fri 24 Sat 25 Sun 26 Mon 27 Tue 28 Wed 29 …" at bounding box center [325, 301] width 651 height 481
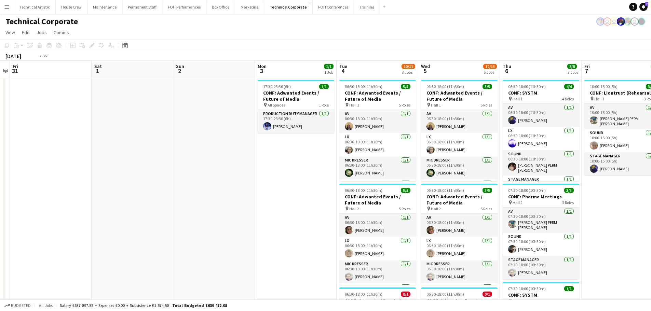
scroll to position [0, 254]
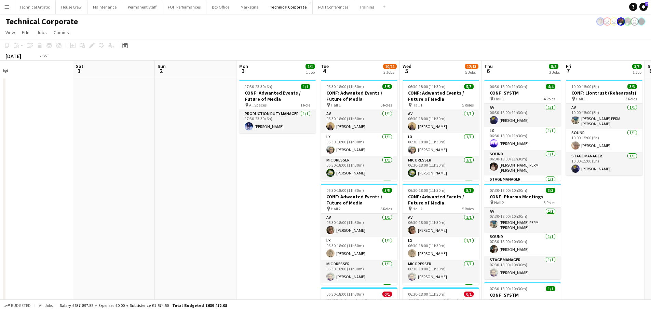
drag, startPoint x: 299, startPoint y: 177, endPoint x: 60, endPoint y: 175, distance: 239.3
click at [60, 175] on app-calendar-viewport "Tue 28 Wed 29 Thu 30 Fri 31 Sat 1 Sun 2 Mon 3 1/1 1 Job Tue 4 10/11 3 Jobs Wed …" at bounding box center [325, 301] width 651 height 481
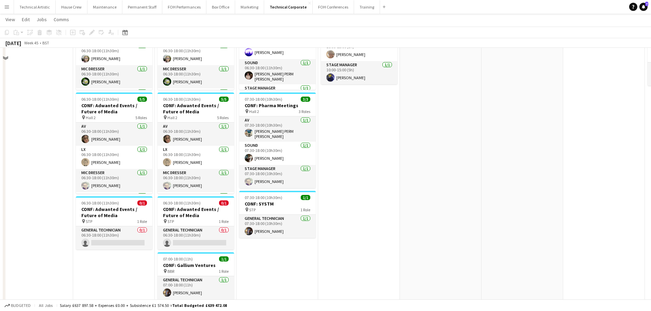
scroll to position [103, 0]
